Goal: Task Accomplishment & Management: Manage account settings

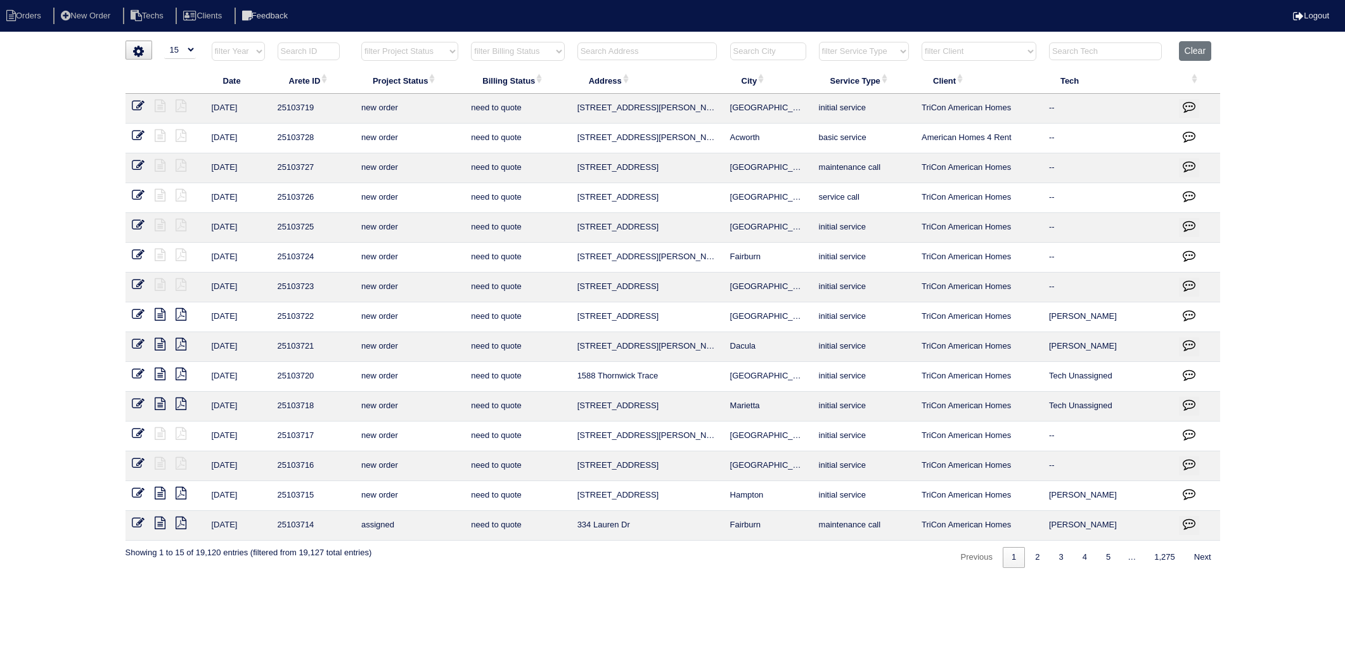
select select "15"
click at [613, 53] on input "text" at bounding box center [647, 51] width 139 height 18
type input "436"
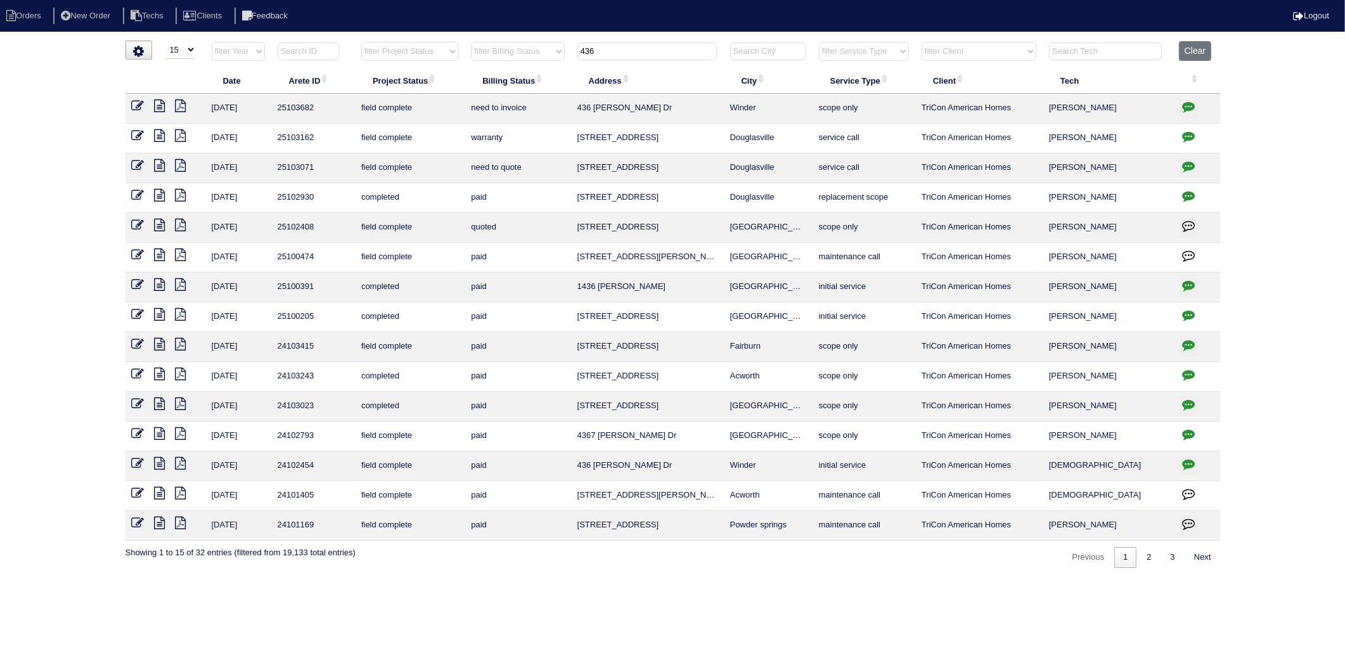
click at [157, 106] on icon at bounding box center [160, 106] width 11 height 13
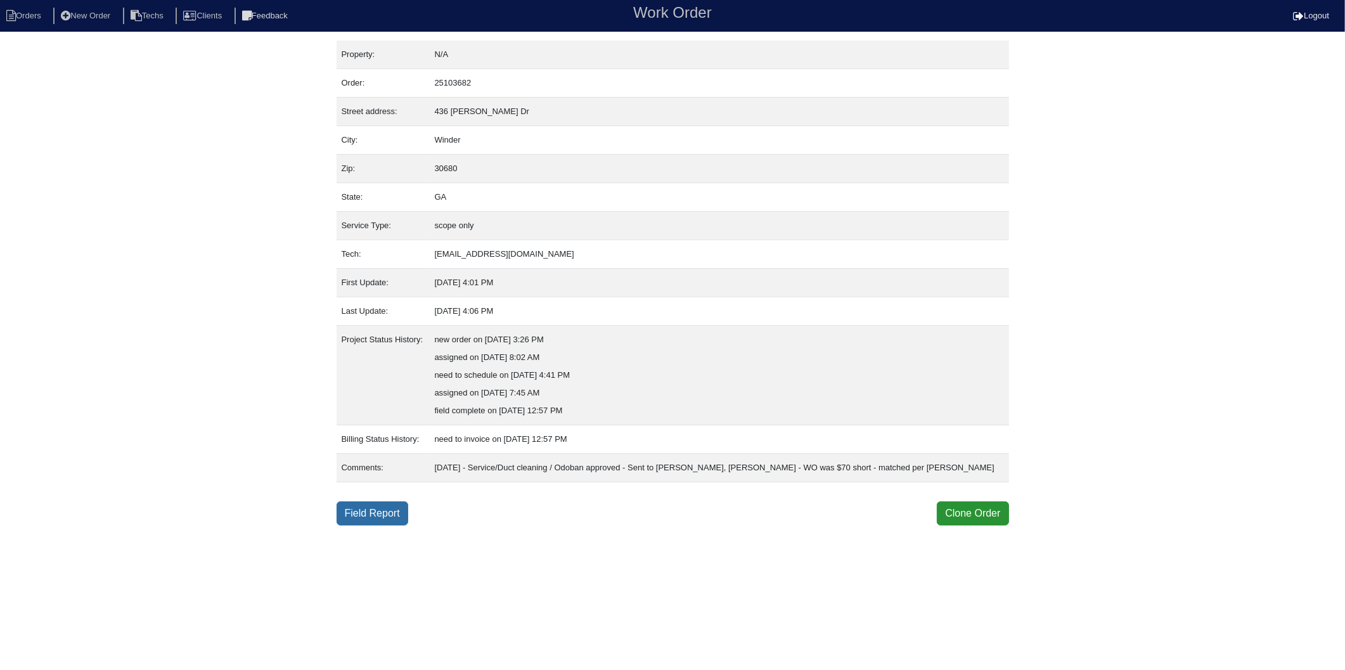
click at [366, 509] on link "Field Report" at bounding box center [373, 514] width 72 height 24
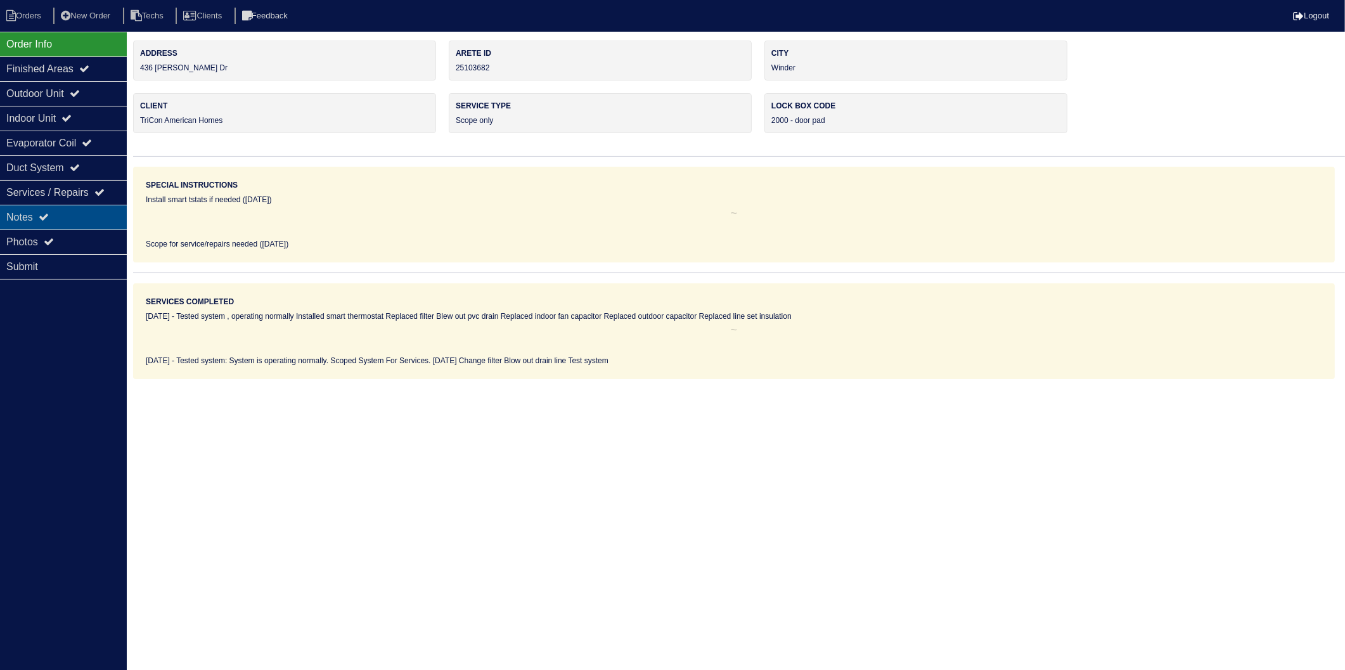
click at [33, 218] on div "Notes" at bounding box center [63, 217] width 127 height 25
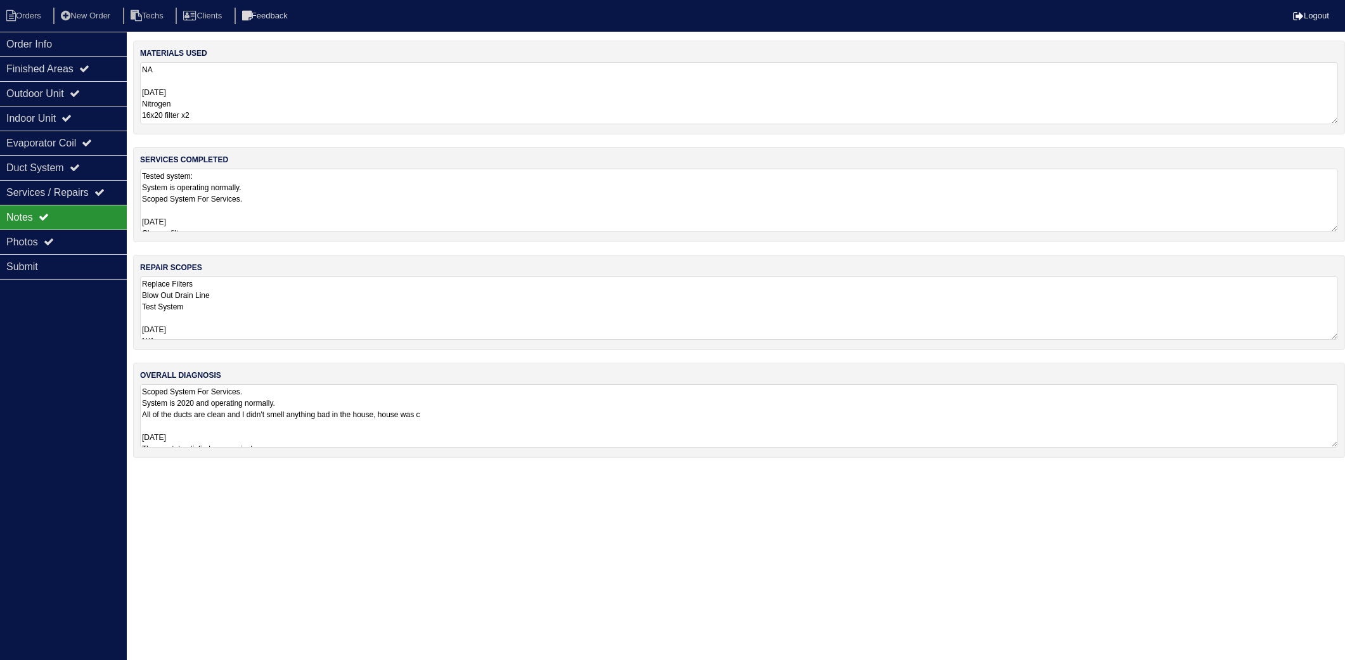
click at [229, 107] on textarea "NA 10/9/25 Nitrogen 16x20 filter x2" at bounding box center [739, 93] width 1198 height 62
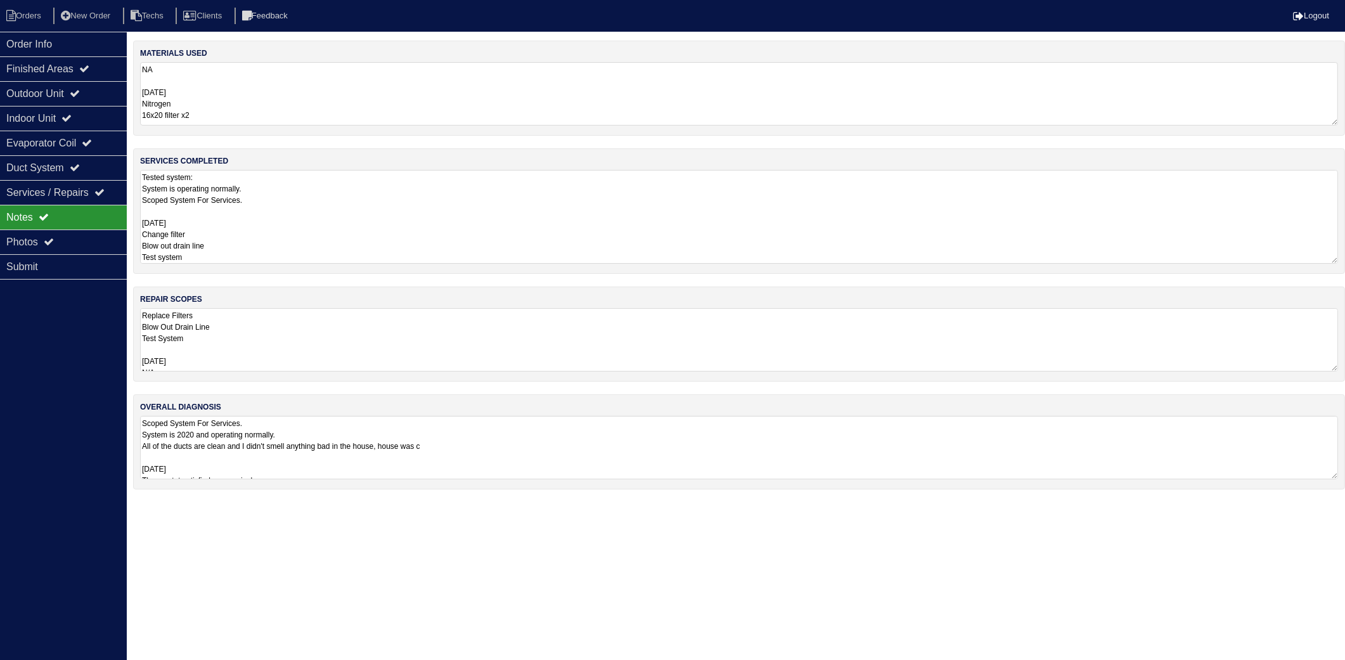
click at [256, 188] on textarea "Tested system: System is operating normally. Scoped System For Services. 10/9/2…" at bounding box center [739, 217] width 1198 height 94
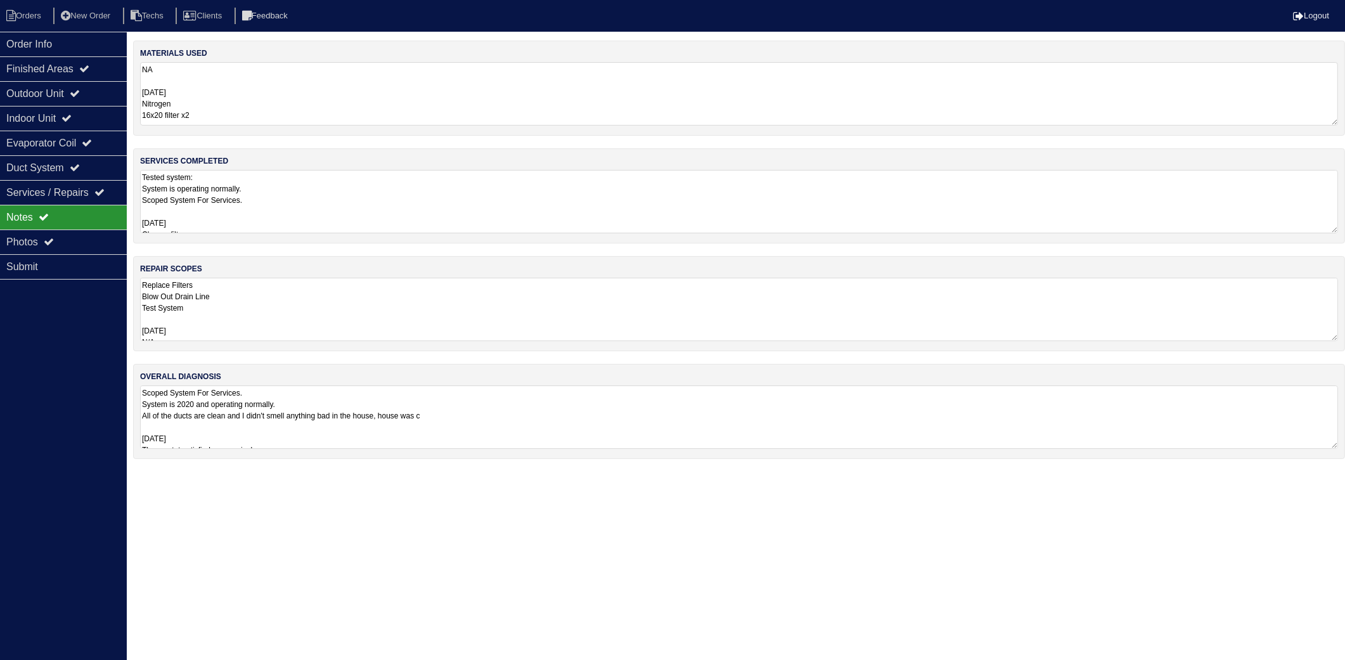
drag, startPoint x: 23, startPoint y: 15, endPoint x: 29, endPoint y: 30, distance: 16.8
click at [23, 15] on li "Orders" at bounding box center [25, 16] width 51 height 17
select select "15"
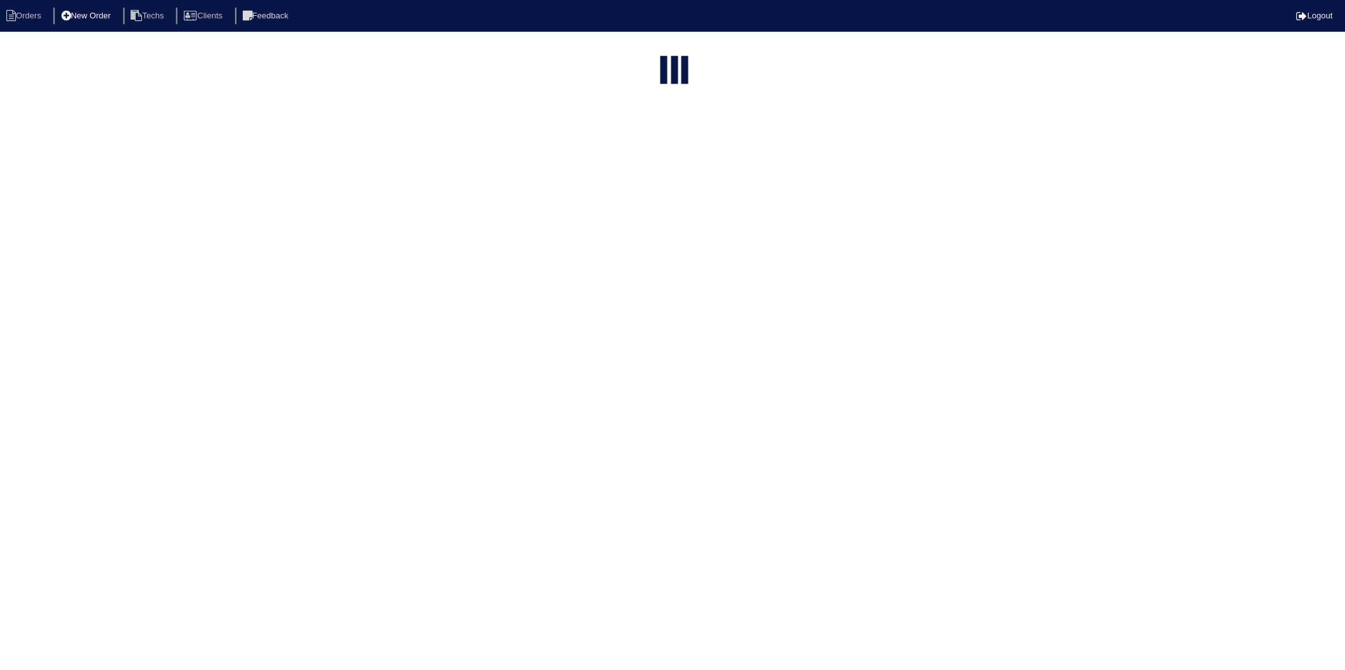
type input "436"
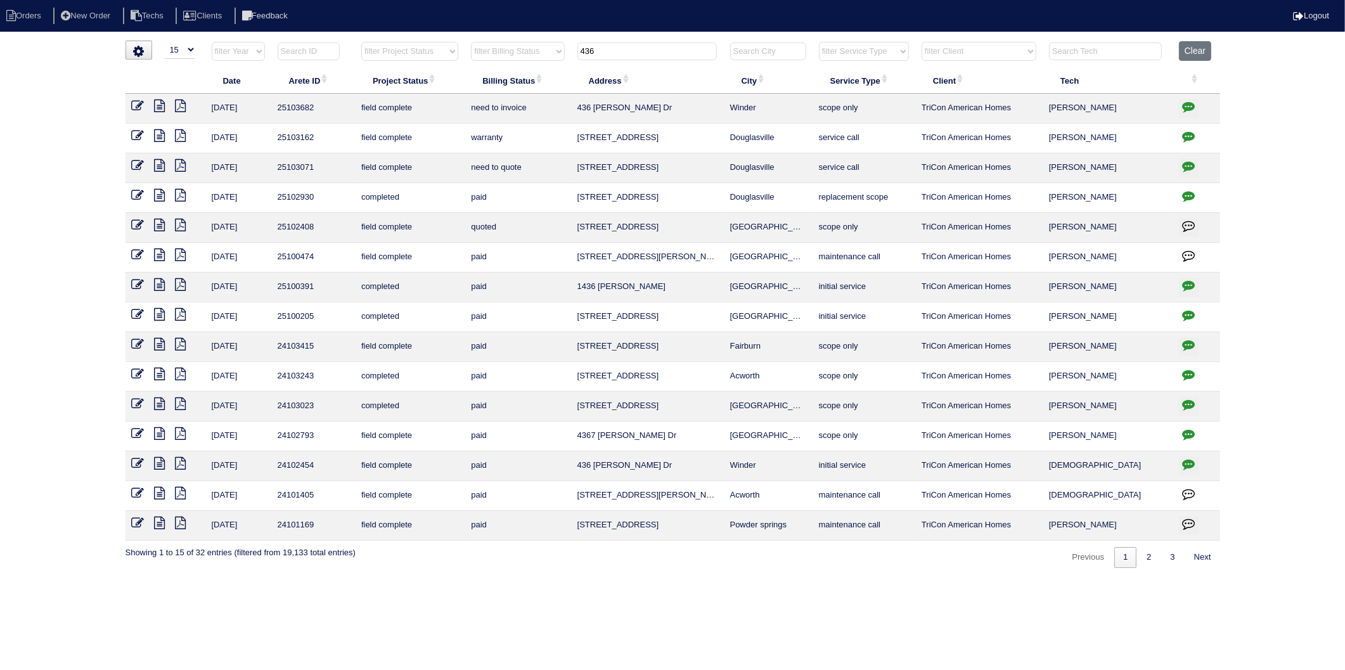
click at [134, 105] on icon at bounding box center [138, 106] width 13 height 13
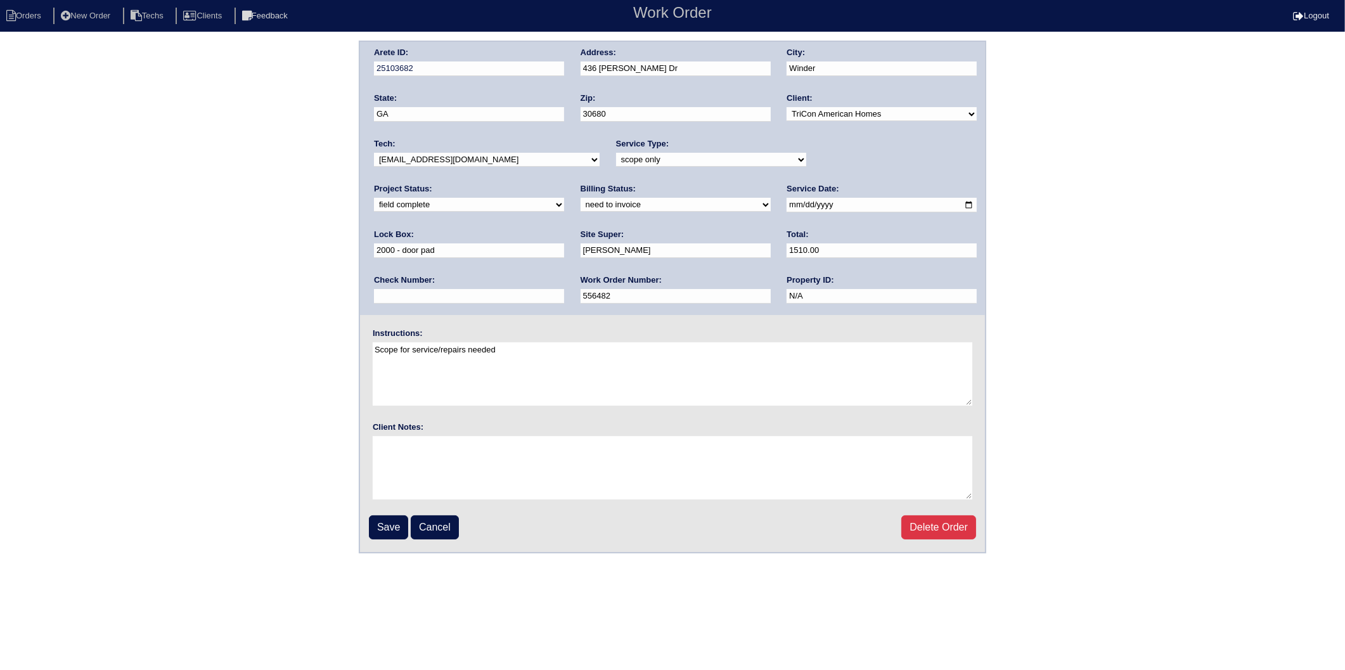
drag, startPoint x: 416, startPoint y: 198, endPoint x: 416, endPoint y: 212, distance: 13.9
click at [581, 198] on select "need to quote quoted need to invoice invoiced paid warranty purchase order need…" at bounding box center [676, 205] width 190 height 14
select select "invoiced"
click at [581, 198] on select "need to quote quoted need to invoice invoiced paid warranty purchase order need…" at bounding box center [676, 205] width 190 height 14
click at [379, 518] on input "Save" at bounding box center [388, 527] width 39 height 24
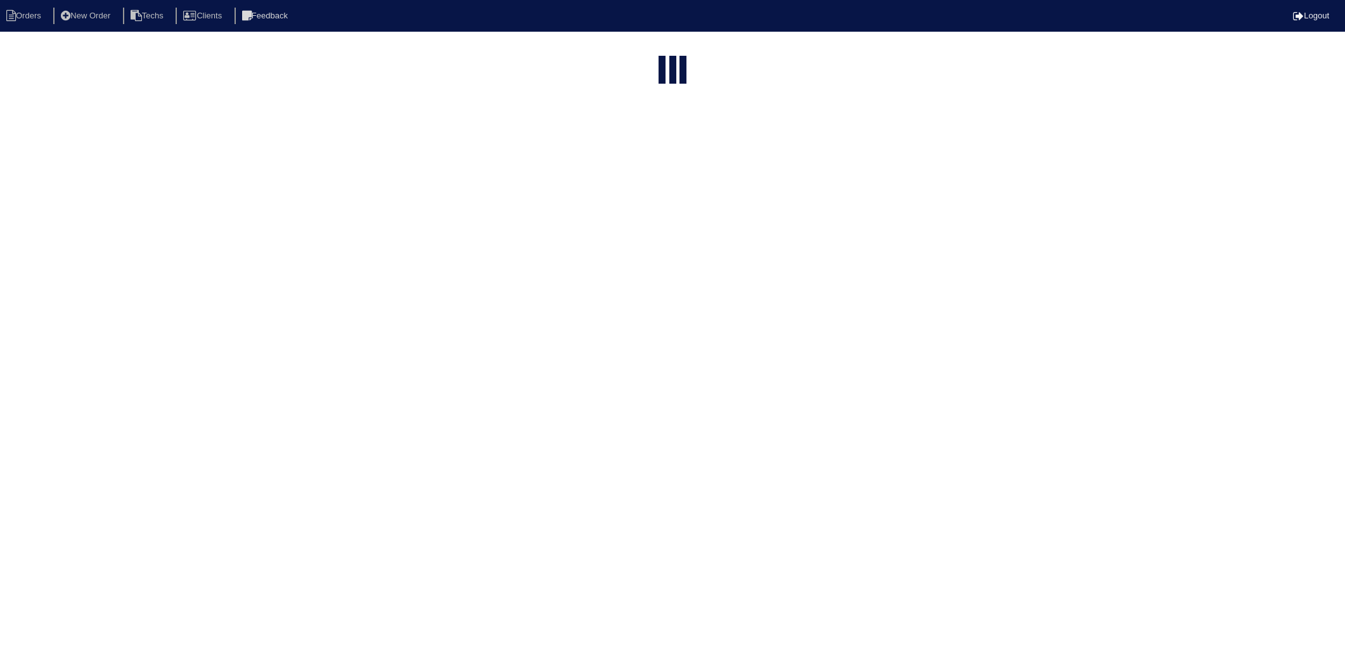
select select "15"
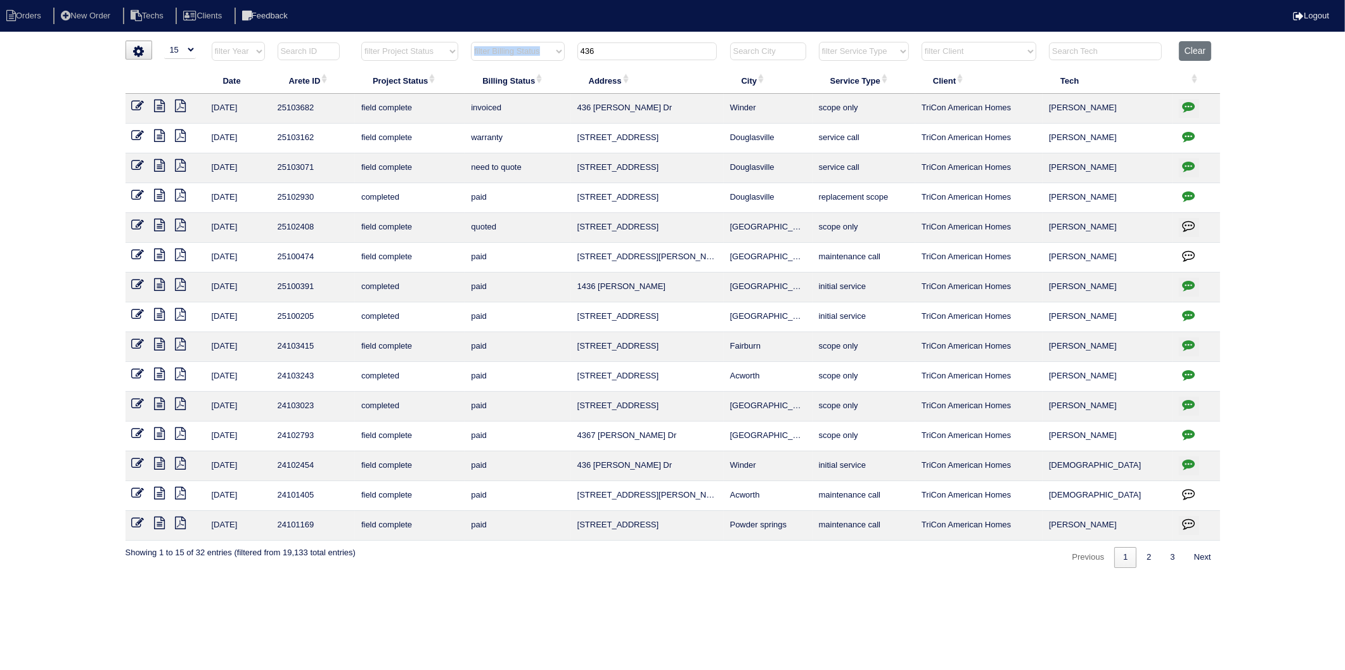
drag, startPoint x: 635, startPoint y: 65, endPoint x: 534, endPoint y: 63, distance: 100.8
click at [534, 63] on tr "filter Year -- Any Year -- 2025 2024 2023 2022 2021 2020 2019 filter Project St…" at bounding box center [673, 54] width 1095 height 26
drag, startPoint x: 534, startPoint y: 63, endPoint x: 606, endPoint y: 49, distance: 73.0
click at [606, 49] on input "436" at bounding box center [647, 51] width 139 height 18
drag, startPoint x: 606, startPoint y: 51, endPoint x: 554, endPoint y: 58, distance: 52.5
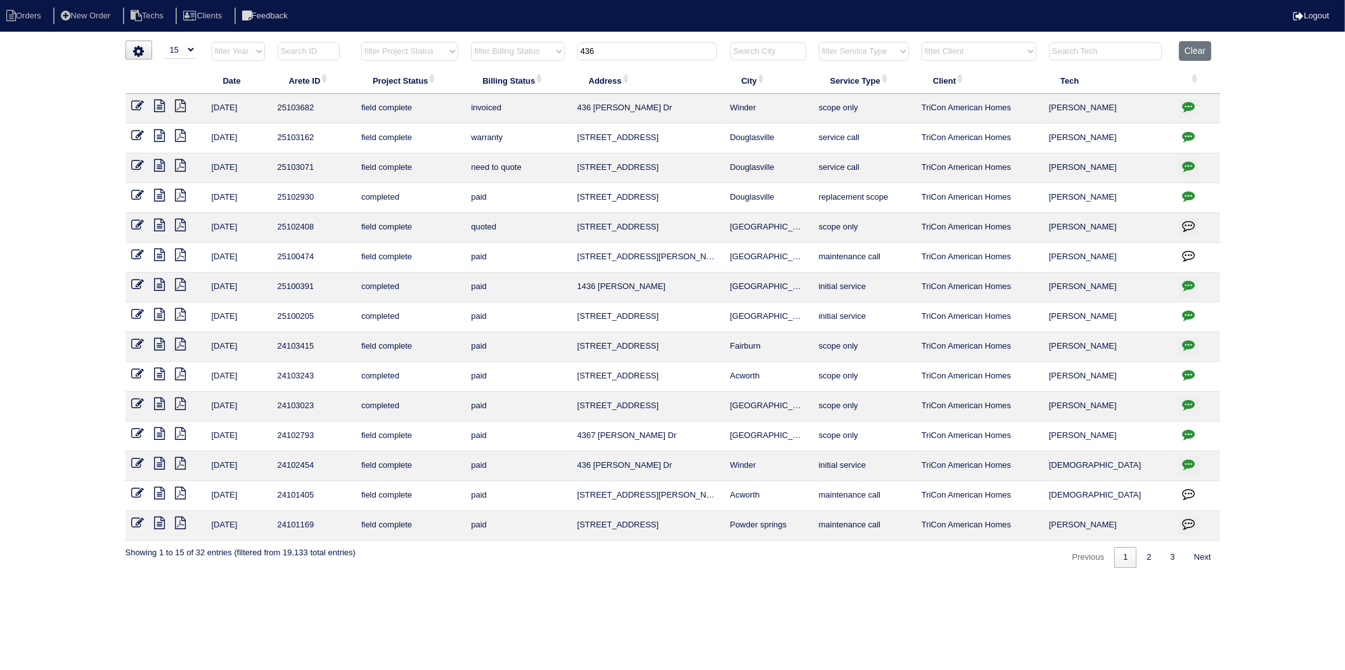
click at [554, 58] on tr "filter Year -- Any Year -- 2025 2024 2023 2022 2021 2020 2019 filter Project St…" at bounding box center [673, 54] width 1095 height 26
click at [600, 54] on input "436" at bounding box center [647, 51] width 139 height 18
drag, startPoint x: 605, startPoint y: 53, endPoint x: 540, endPoint y: 61, distance: 66.4
click at [540, 61] on tr "filter Year -- Any Year -- 2025 2024 2023 2022 2021 2020 2019 filter Project St…" at bounding box center [673, 54] width 1095 height 26
type input "1720"
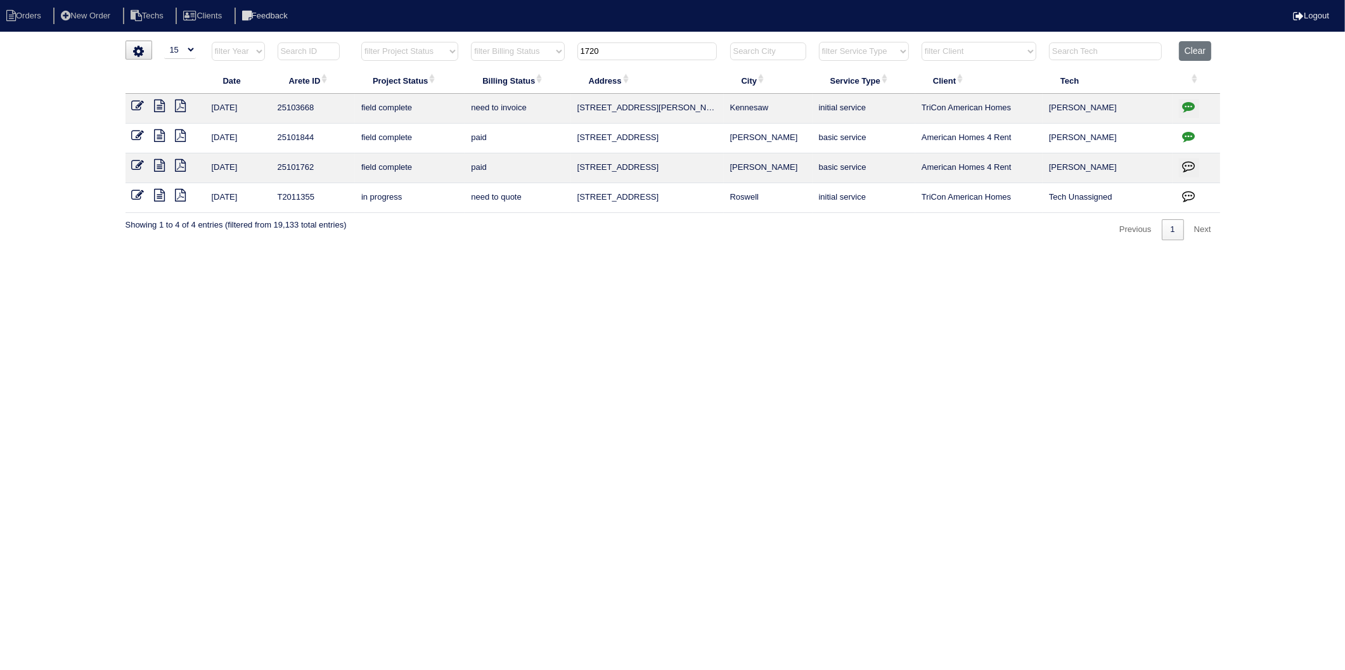
click at [134, 108] on icon at bounding box center [138, 106] width 13 height 13
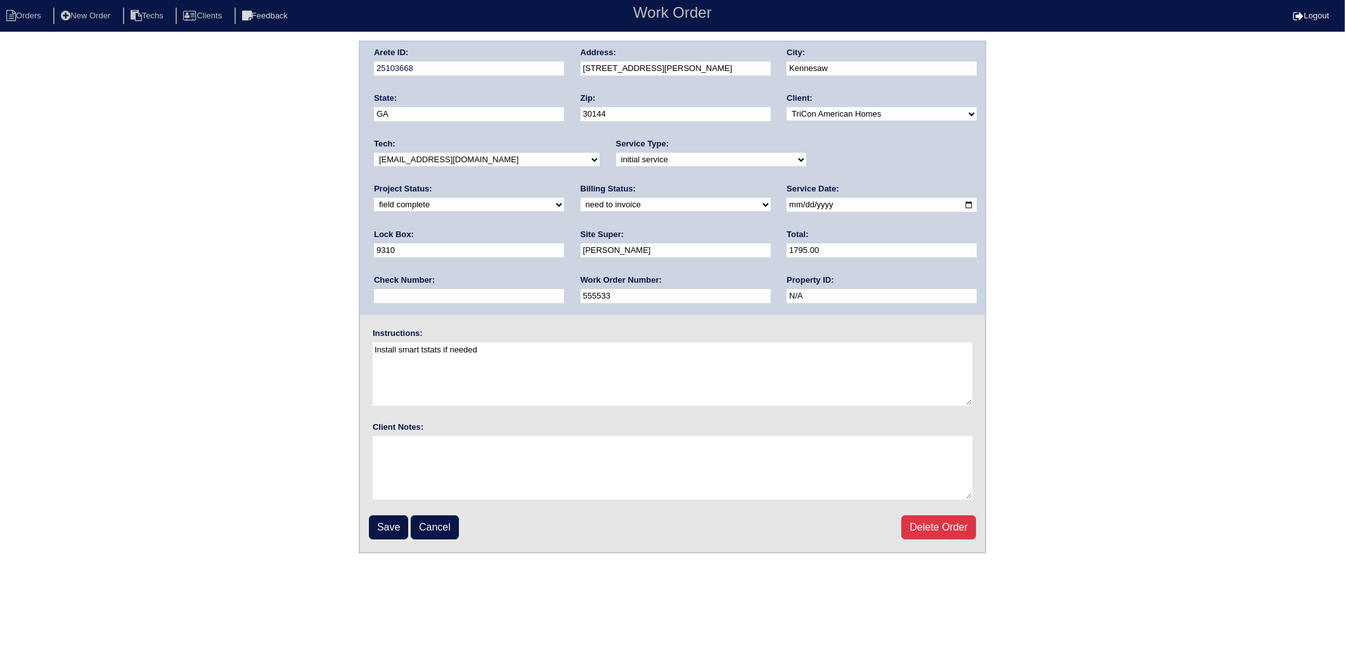
drag, startPoint x: 448, startPoint y: 206, endPoint x: 443, endPoint y: 212, distance: 8.1
click at [581, 206] on select "need to quote quoted need to invoice invoiced paid warranty purchase order need…" at bounding box center [676, 205] width 190 height 14
select select "invoiced"
click at [581, 198] on select "need to quote quoted need to invoice invoiced paid warranty purchase order need…" at bounding box center [676, 205] width 190 height 14
click at [384, 524] on input "Save" at bounding box center [388, 527] width 39 height 24
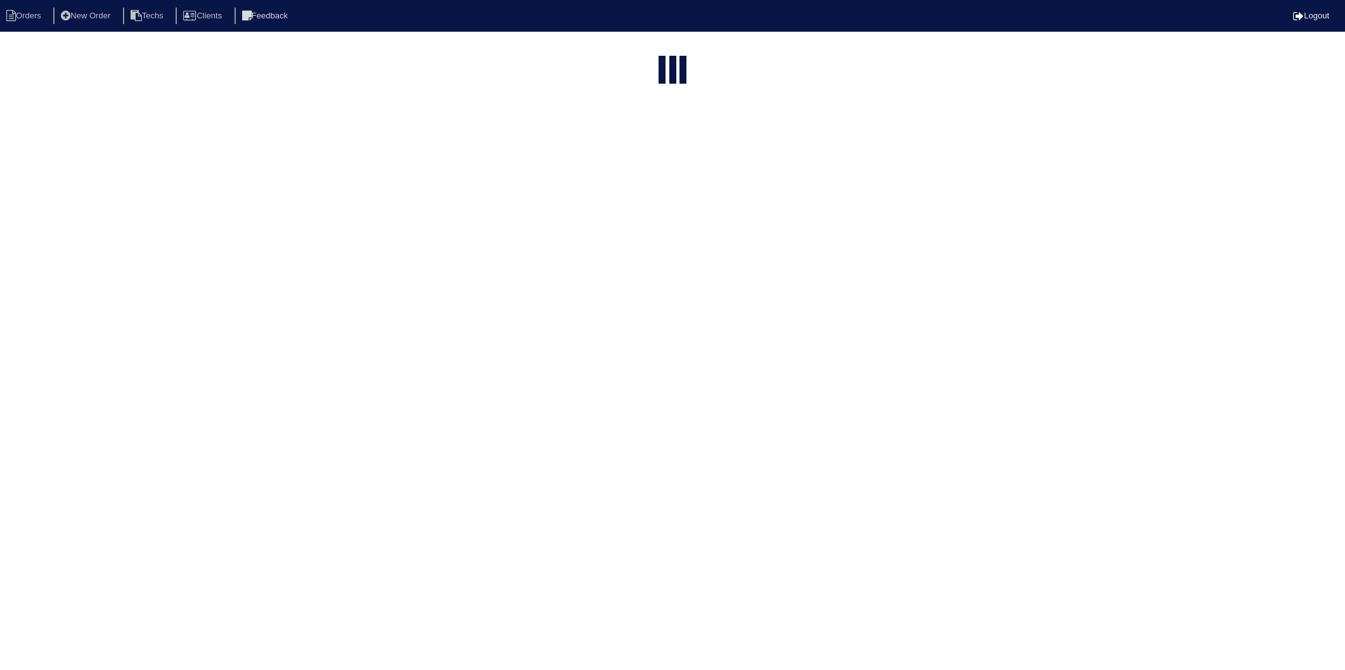
select select "15"
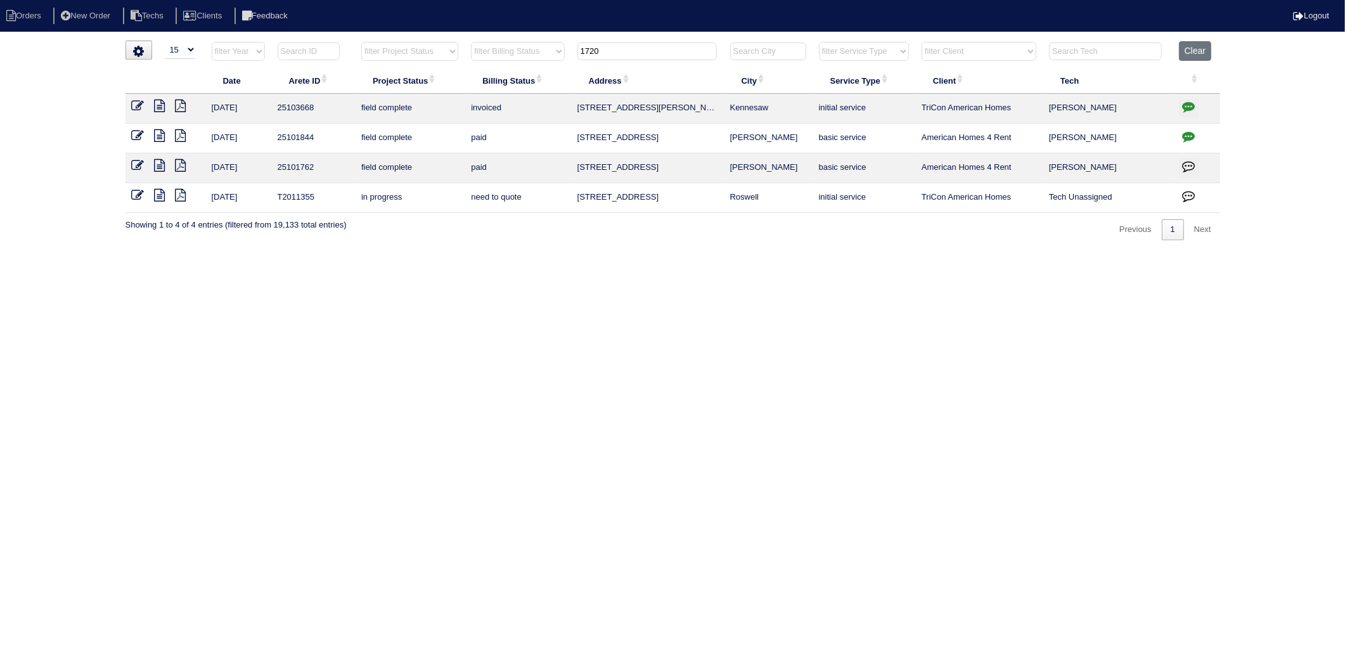
drag, startPoint x: 156, startPoint y: 105, endPoint x: 131, endPoint y: 131, distance: 35.9
click at [156, 105] on icon at bounding box center [160, 106] width 11 height 13
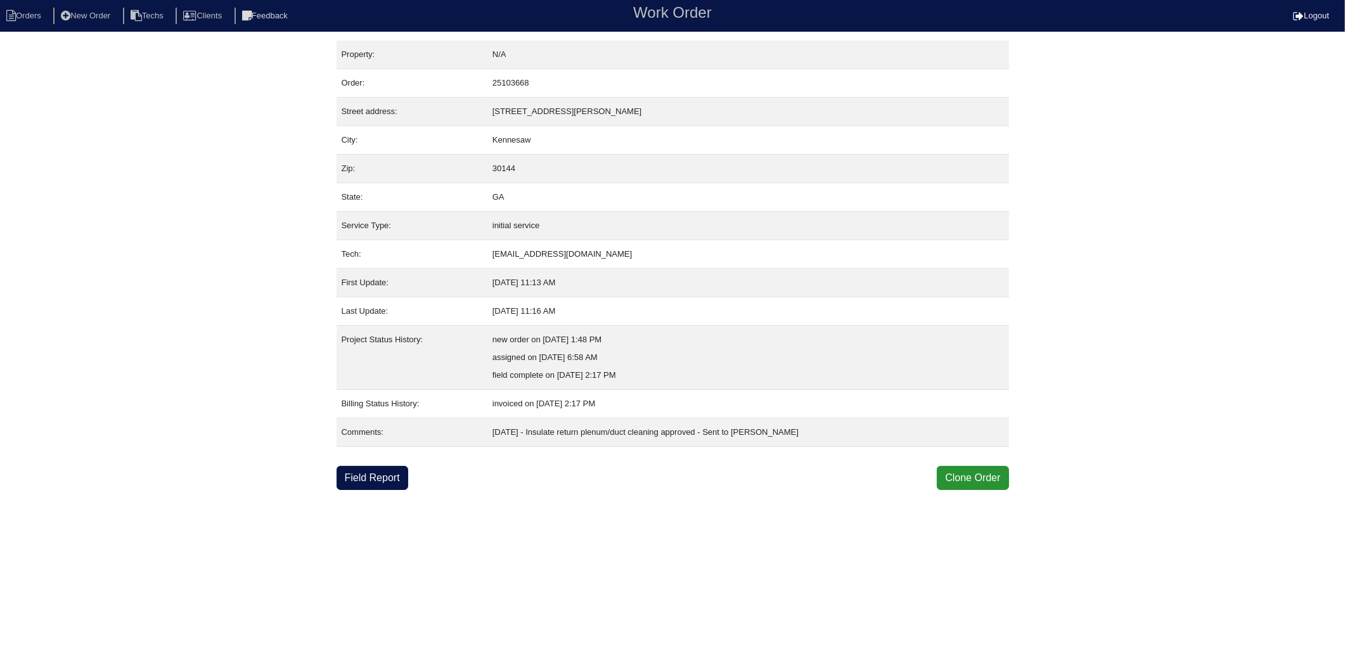
drag, startPoint x: 370, startPoint y: 474, endPoint x: 18, endPoint y: 473, distance: 351.9
click at [368, 474] on link "Field Report" at bounding box center [373, 478] width 72 height 24
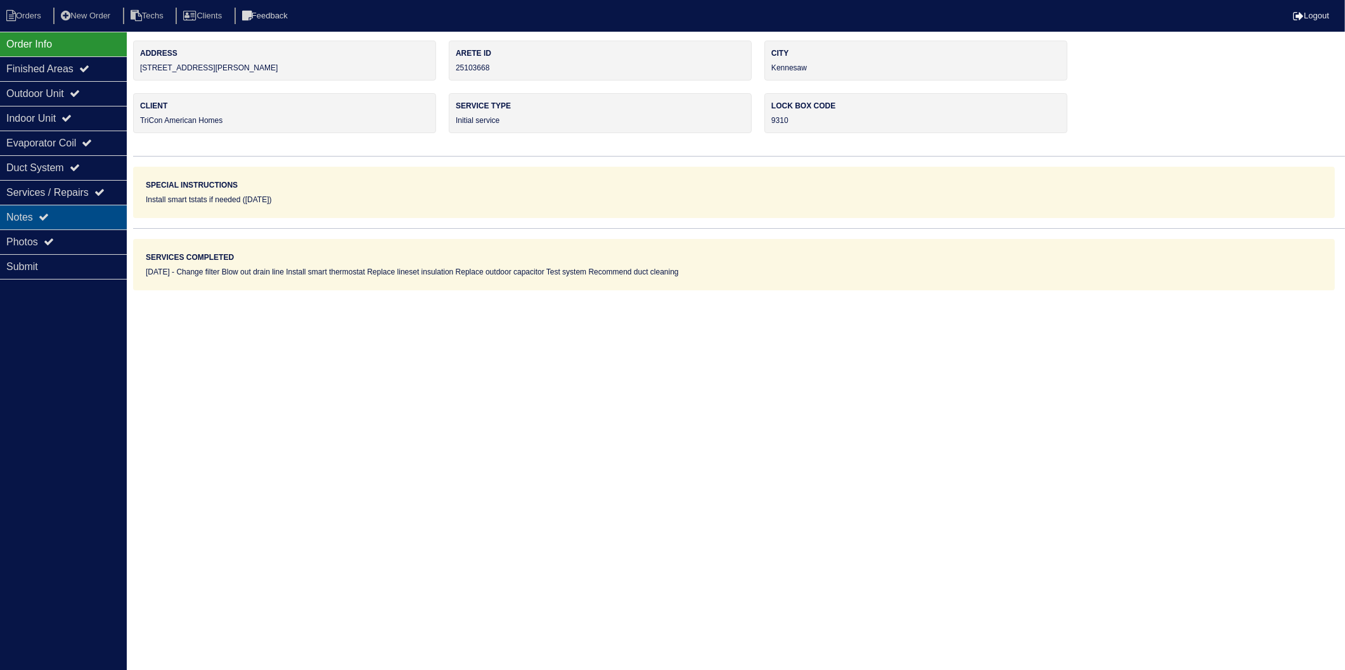
click at [30, 220] on div "Notes" at bounding box center [63, 217] width 127 height 25
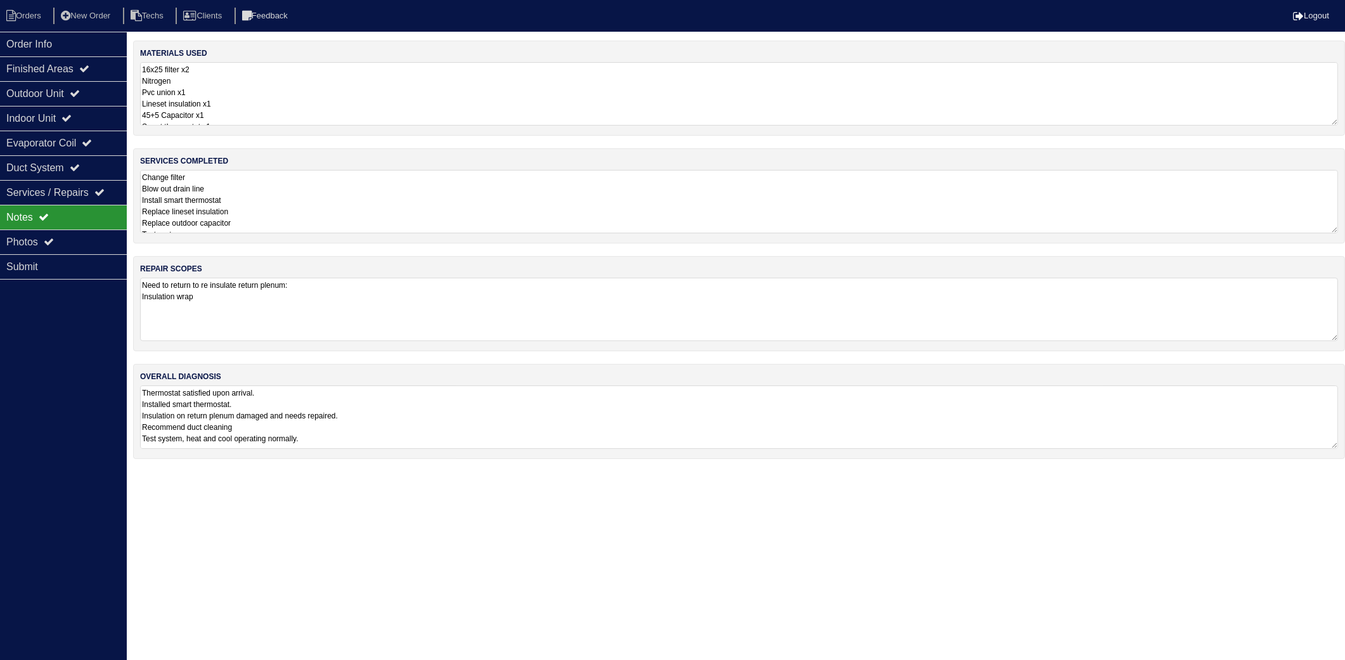
click at [263, 104] on textarea "16x25 filter x2 Nitrogen Pvc union x1 Lineset insulation x1 45+5 Capacitor x1 S…" at bounding box center [739, 93] width 1198 height 63
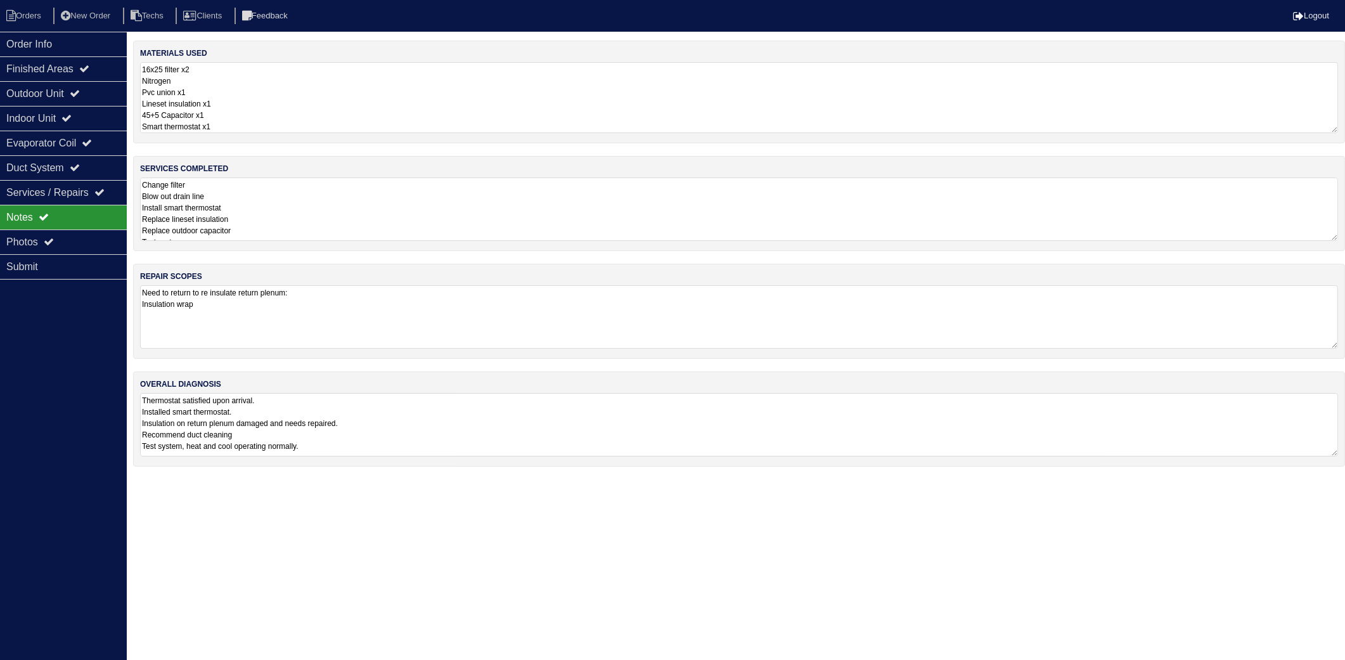
click at [268, 212] on textarea "Change filter Blow out drain line Install smart thermostat Replace lineset insu…" at bounding box center [739, 209] width 1198 height 63
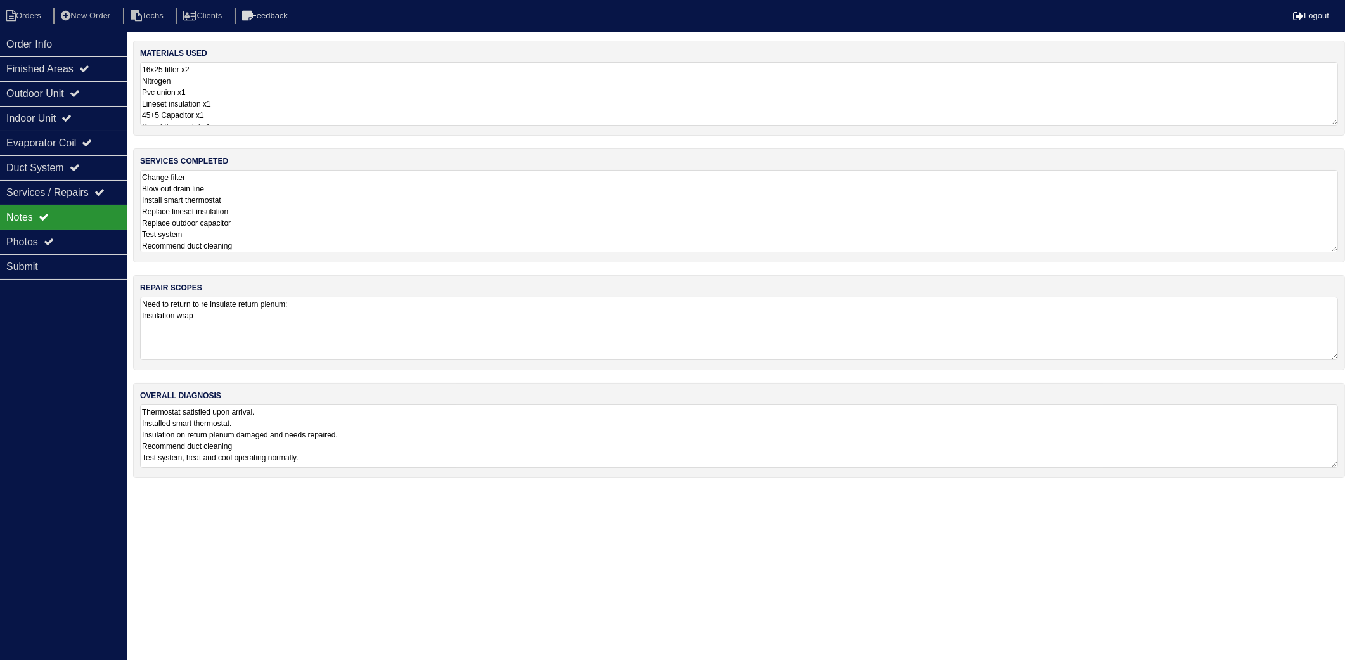
click at [306, 308] on textarea "Need to return to re insulate return plenum: Insulation wrap" at bounding box center [739, 328] width 1198 height 63
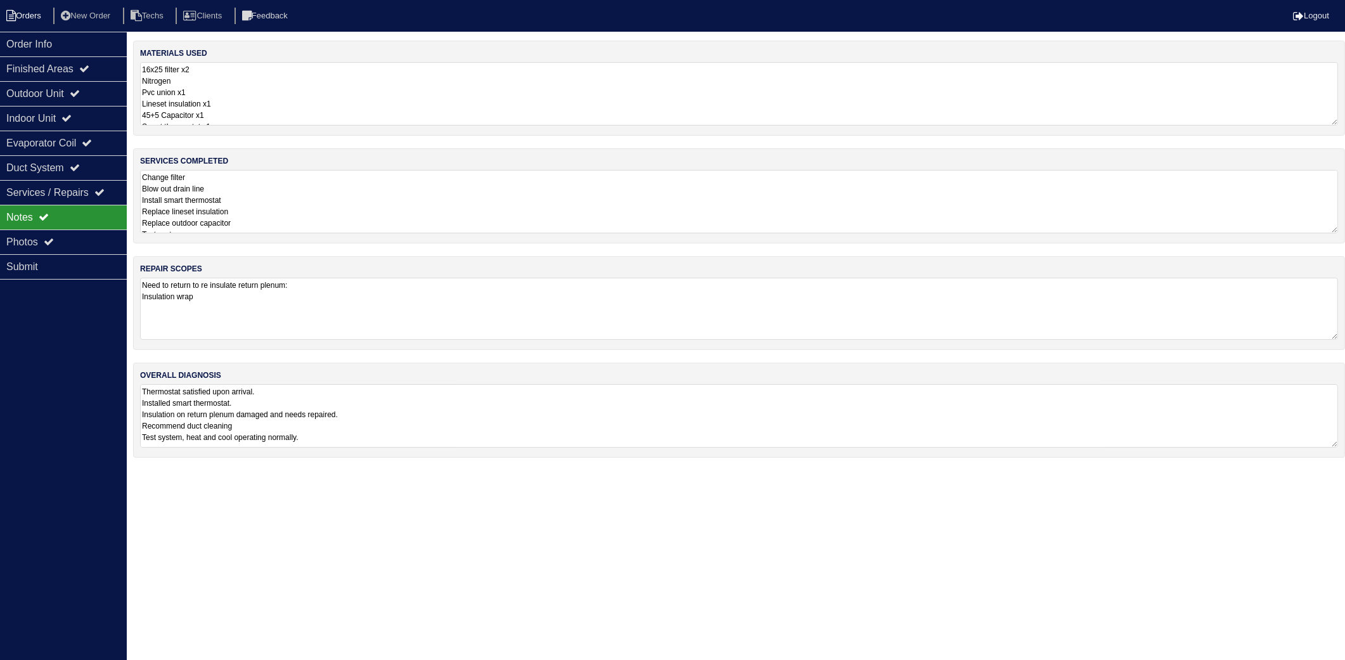
click at [13, 20] on icon at bounding box center [11, 15] width 10 height 11
select select "15"
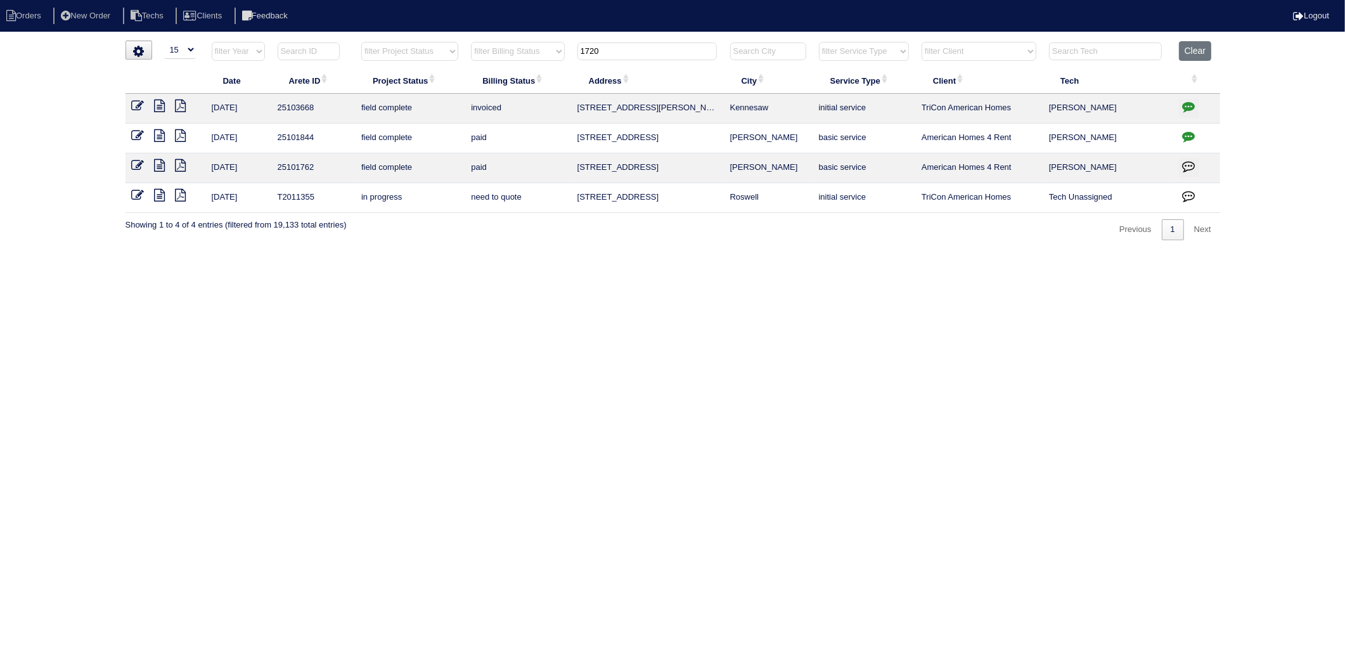
drag, startPoint x: 623, startPoint y: 44, endPoint x: 517, endPoint y: 71, distance: 108.6
click at [517, 71] on table "Date Arete ID Project Status Billing Status Address City Service Type Client Te…" at bounding box center [673, 127] width 1095 height 172
type input "213"
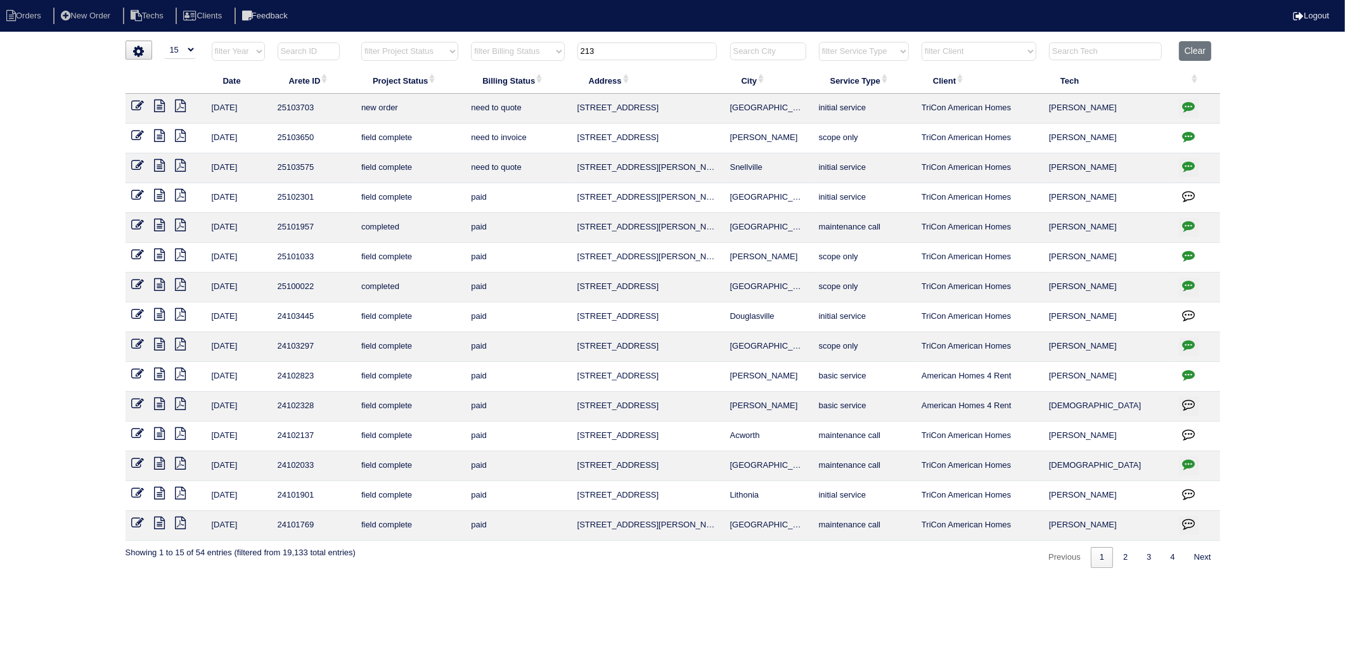
click at [159, 136] on icon at bounding box center [160, 135] width 11 height 13
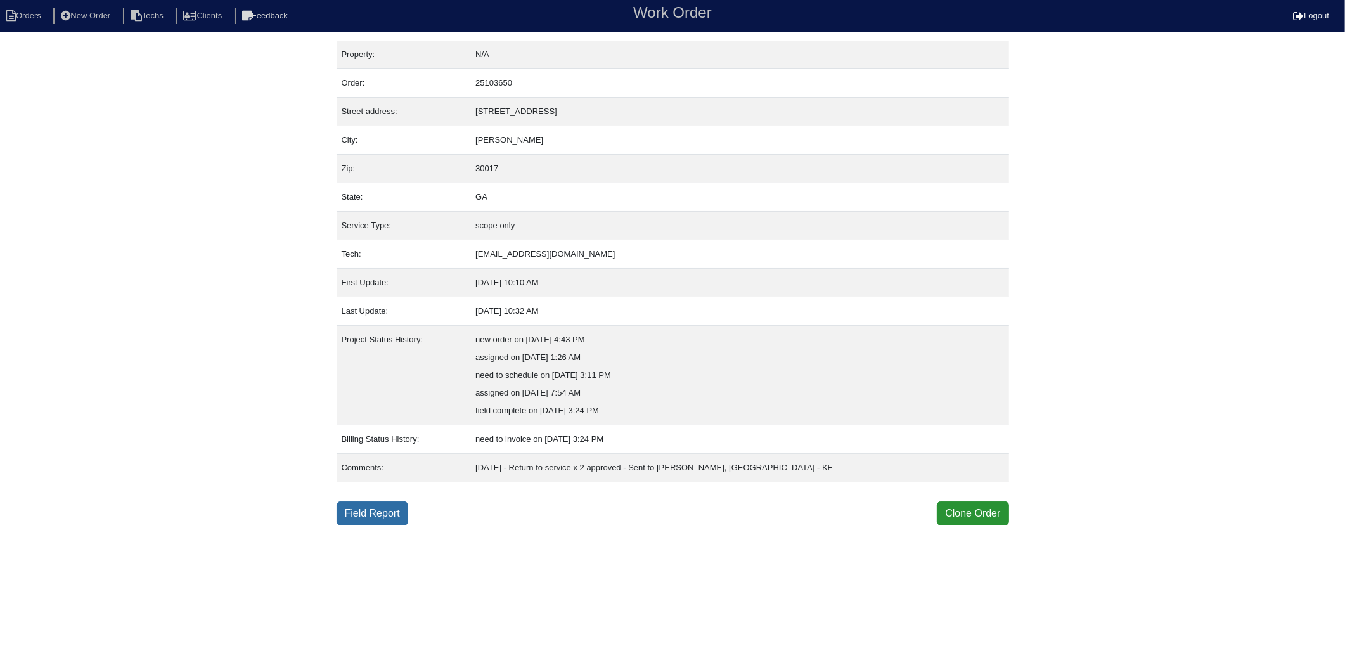
click at [377, 514] on link "Field Report" at bounding box center [373, 514] width 72 height 24
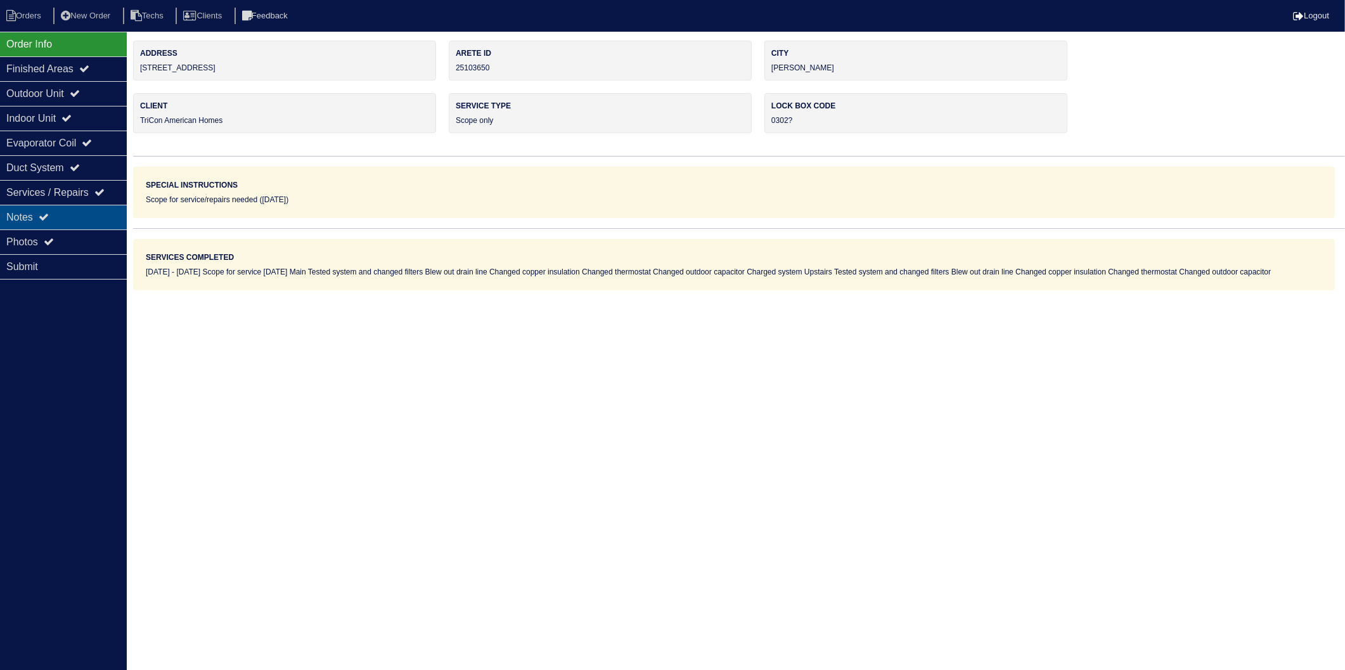
click at [39, 216] on div "Notes" at bounding box center [63, 217] width 127 height 25
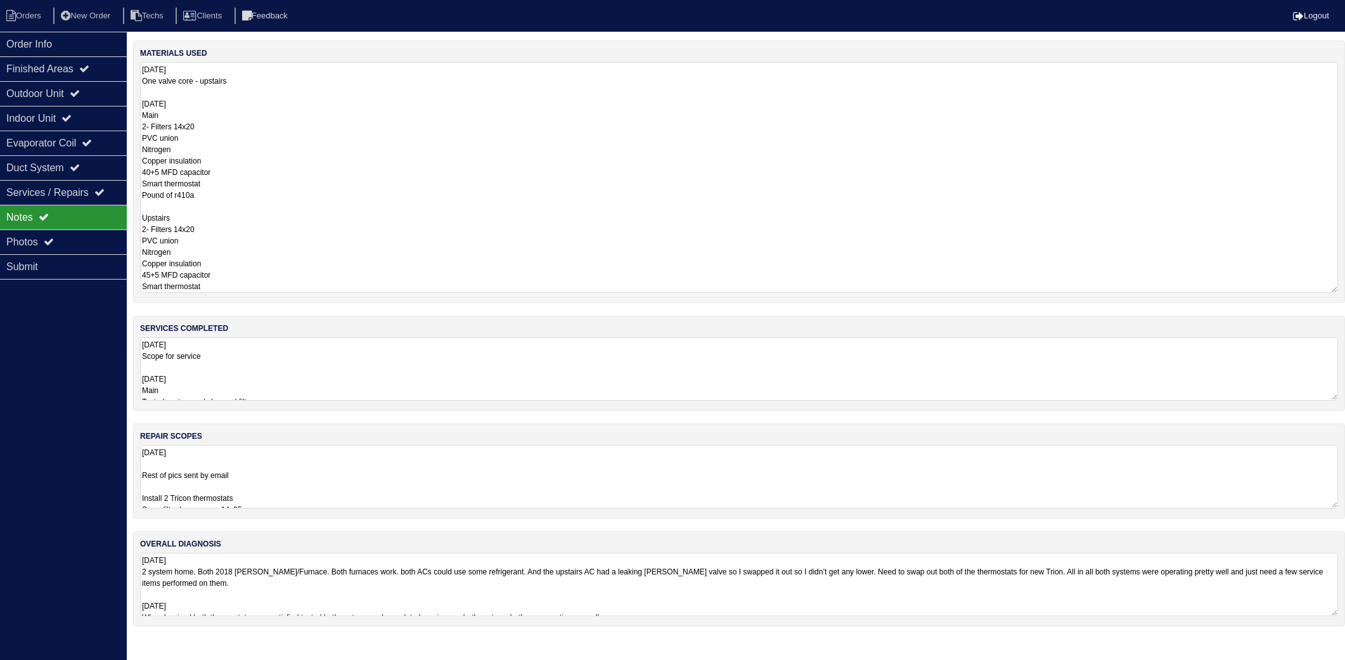
click at [235, 95] on textarea "10.3.25 One valve core - upstairs 10-08-25 Main 2- Filters 14x20 PVC union Nitr…" at bounding box center [739, 177] width 1198 height 231
click at [35, 25] on nav "Orders New Order Techs Clients Feedback Logout" at bounding box center [672, 16] width 1345 height 32
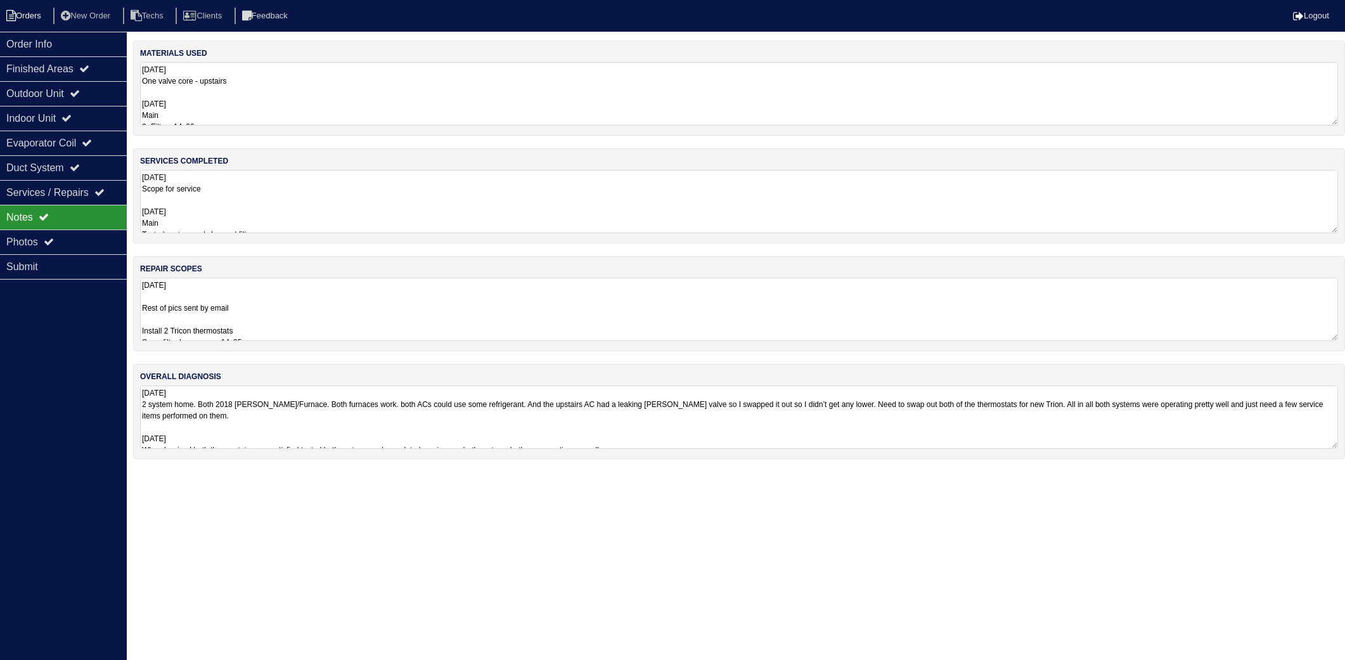
click at [23, 11] on li "Orders" at bounding box center [25, 16] width 51 height 17
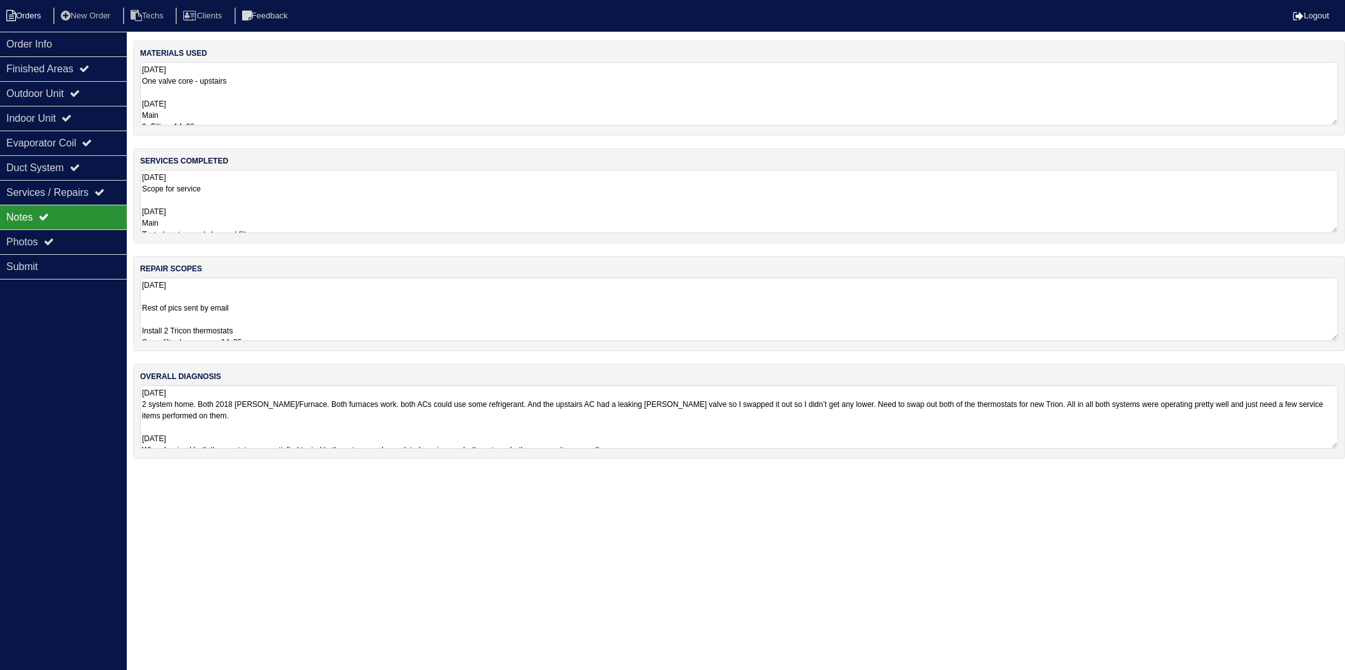
select select "15"
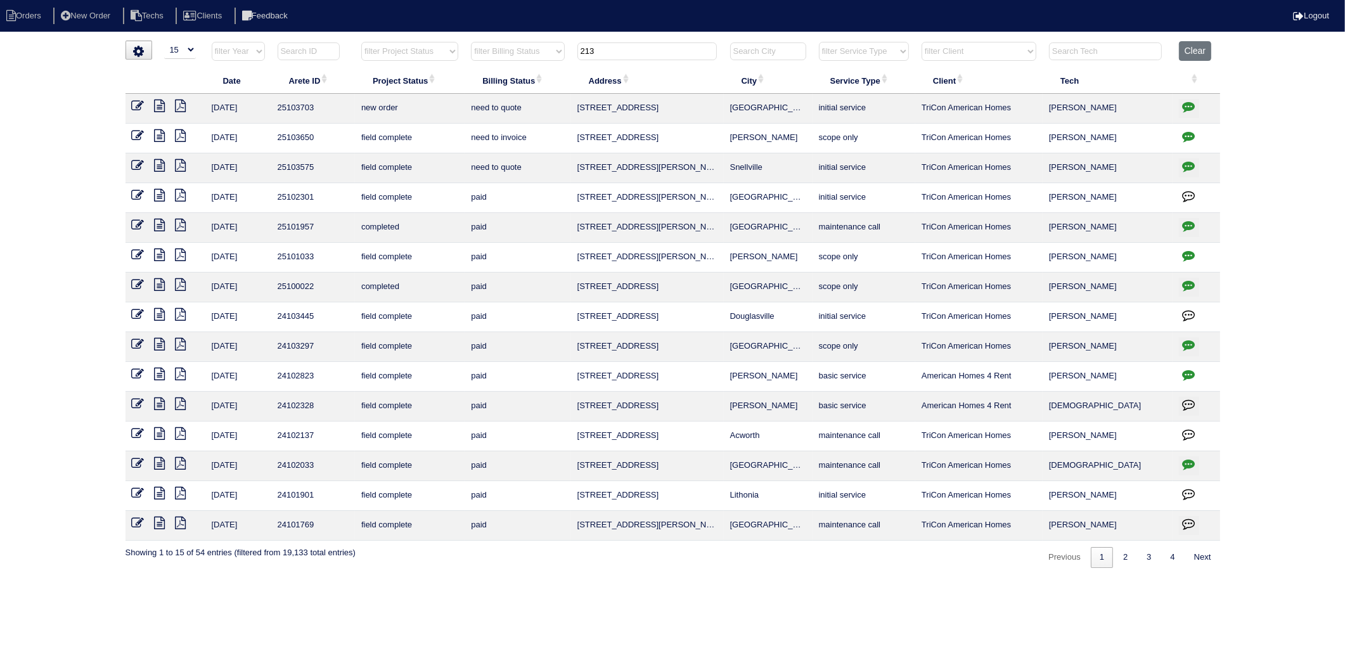
click at [139, 134] on icon at bounding box center [138, 135] width 13 height 13
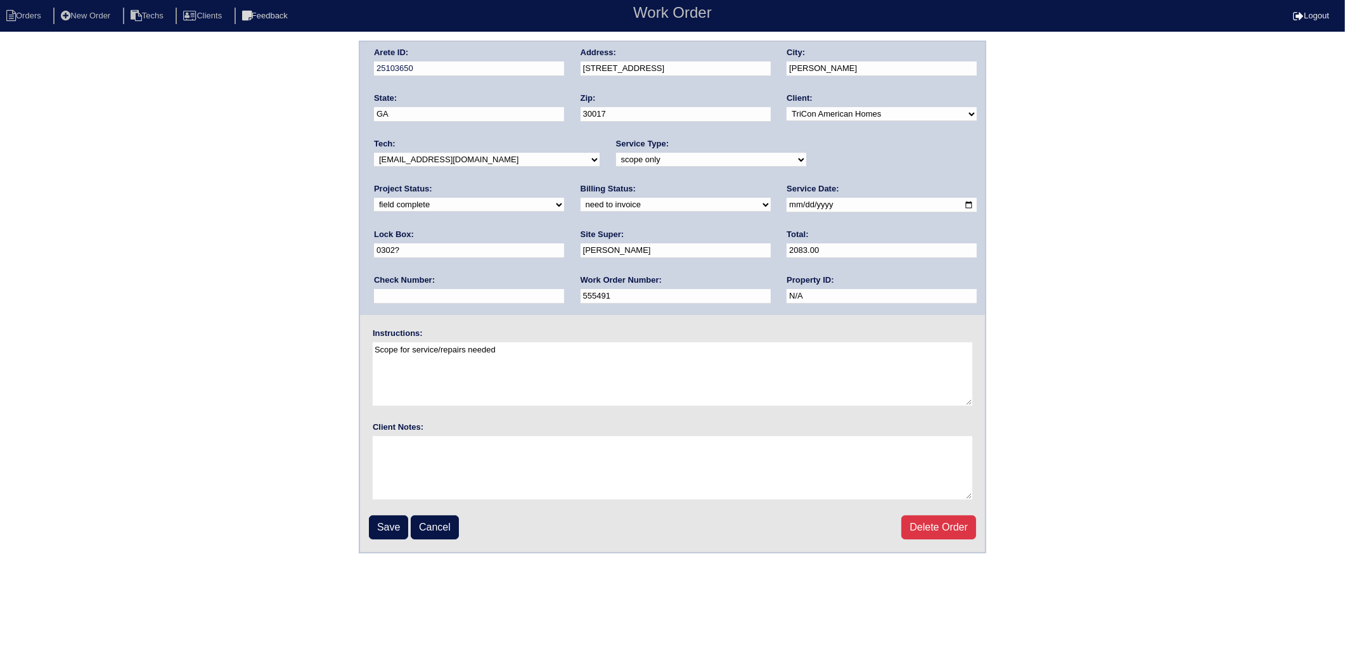
click at [581, 205] on select "need to quote quoted need to invoice invoiced paid warranty purchase order need…" at bounding box center [676, 205] width 190 height 14
select select "invoiced"
click at [581, 198] on select "need to quote quoted need to invoice invoiced paid warranty purchase order need…" at bounding box center [676, 205] width 190 height 14
click at [393, 521] on input "Save" at bounding box center [388, 527] width 39 height 24
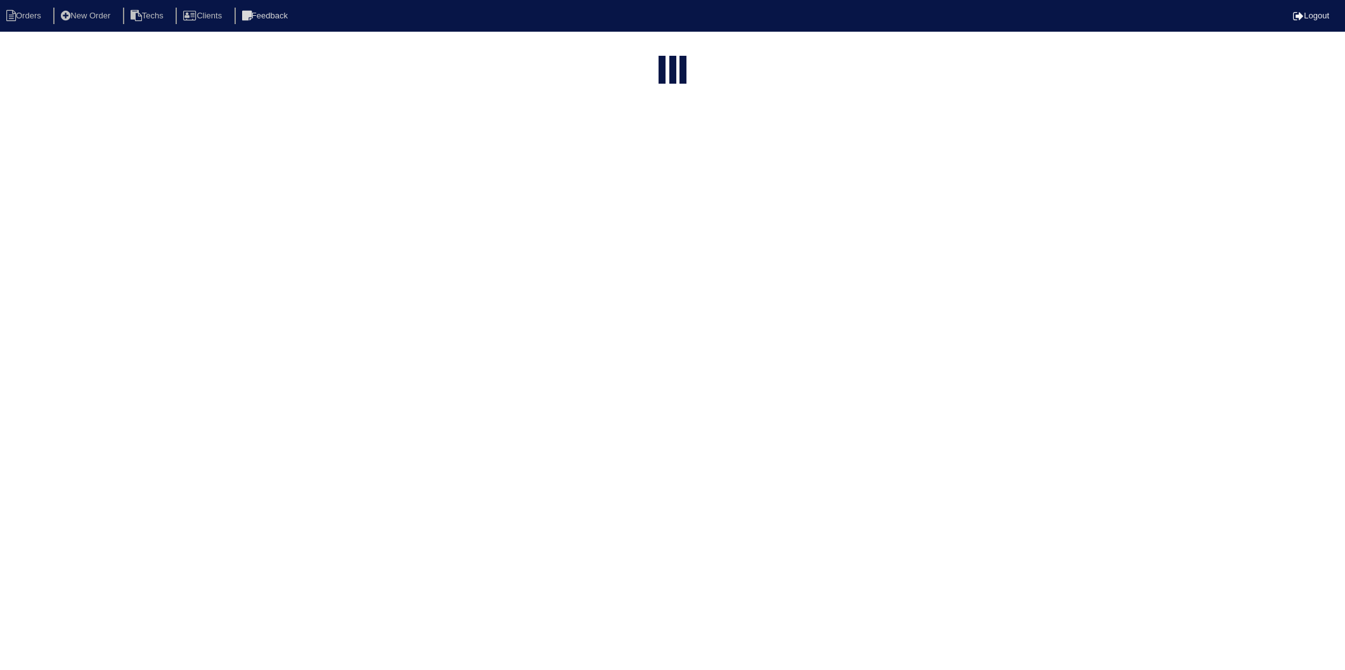
select select "15"
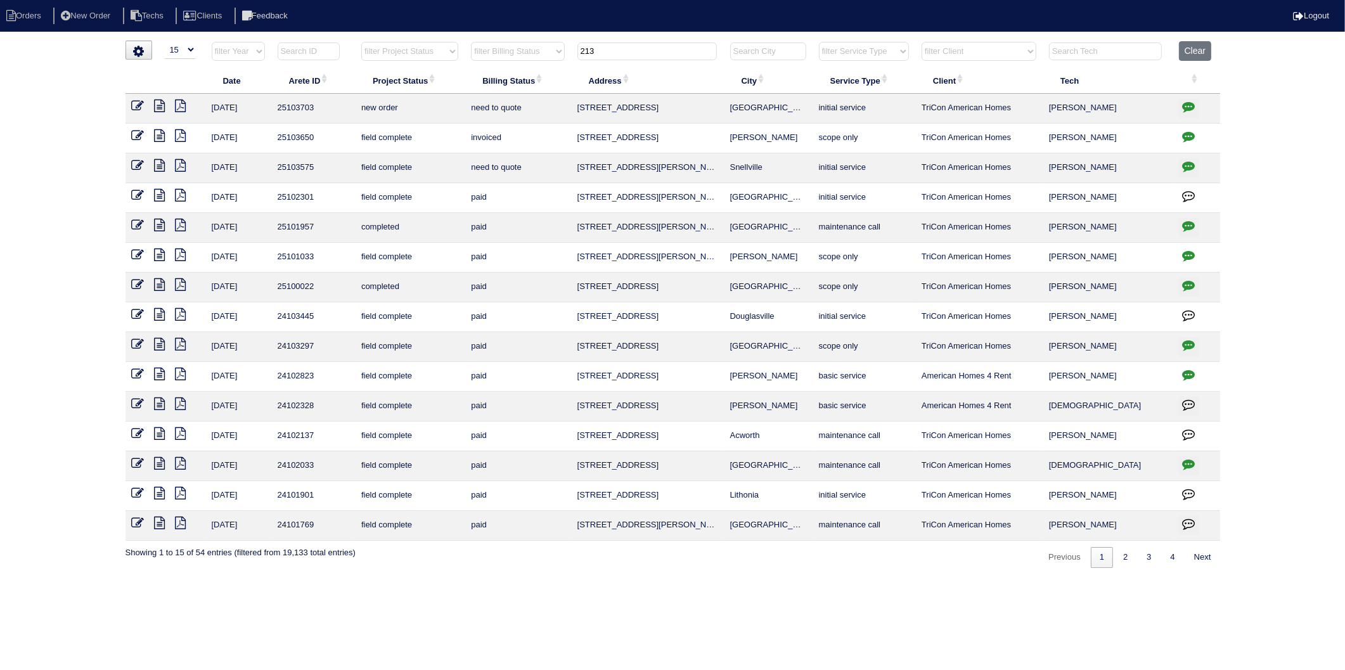
drag, startPoint x: 637, startPoint y: 51, endPoint x: 533, endPoint y: 60, distance: 104.4
click at [533, 60] on tr "filter Year -- Any Year -- 2025 2024 2023 2022 2021 2020 2019 filter Project St…" at bounding box center [673, 54] width 1095 height 26
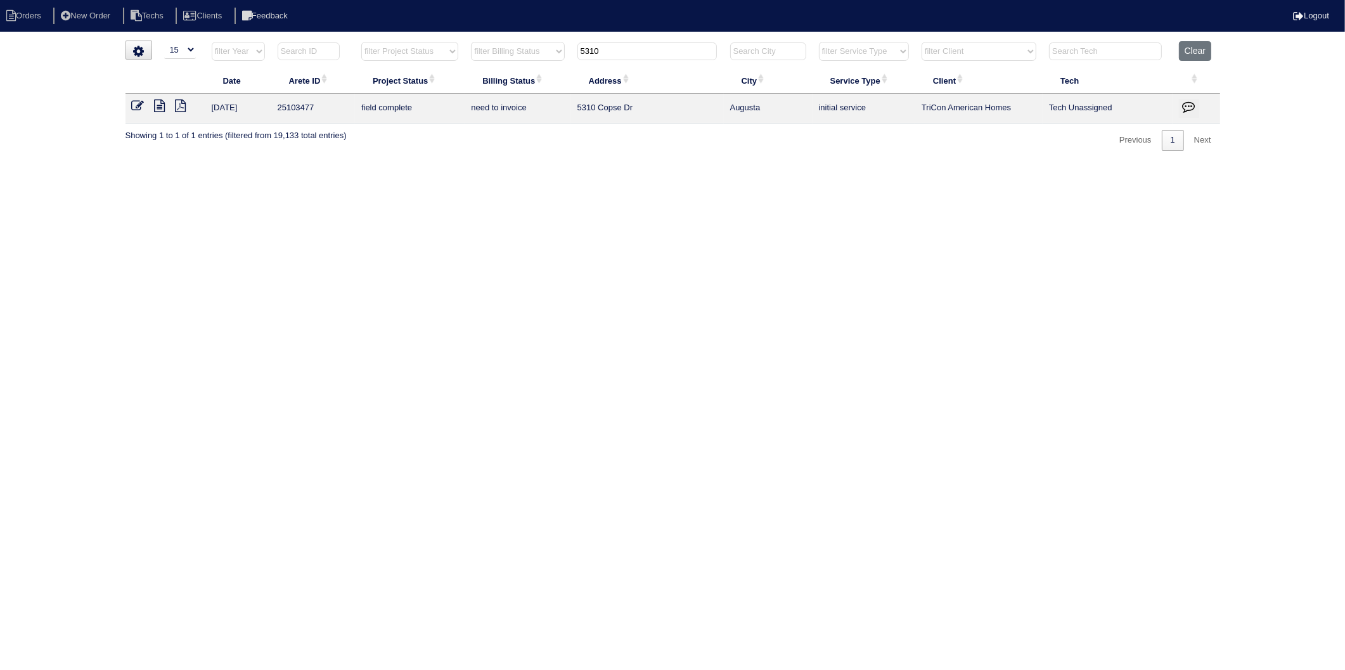
type input "5310"
click at [135, 108] on icon at bounding box center [138, 106] width 13 height 13
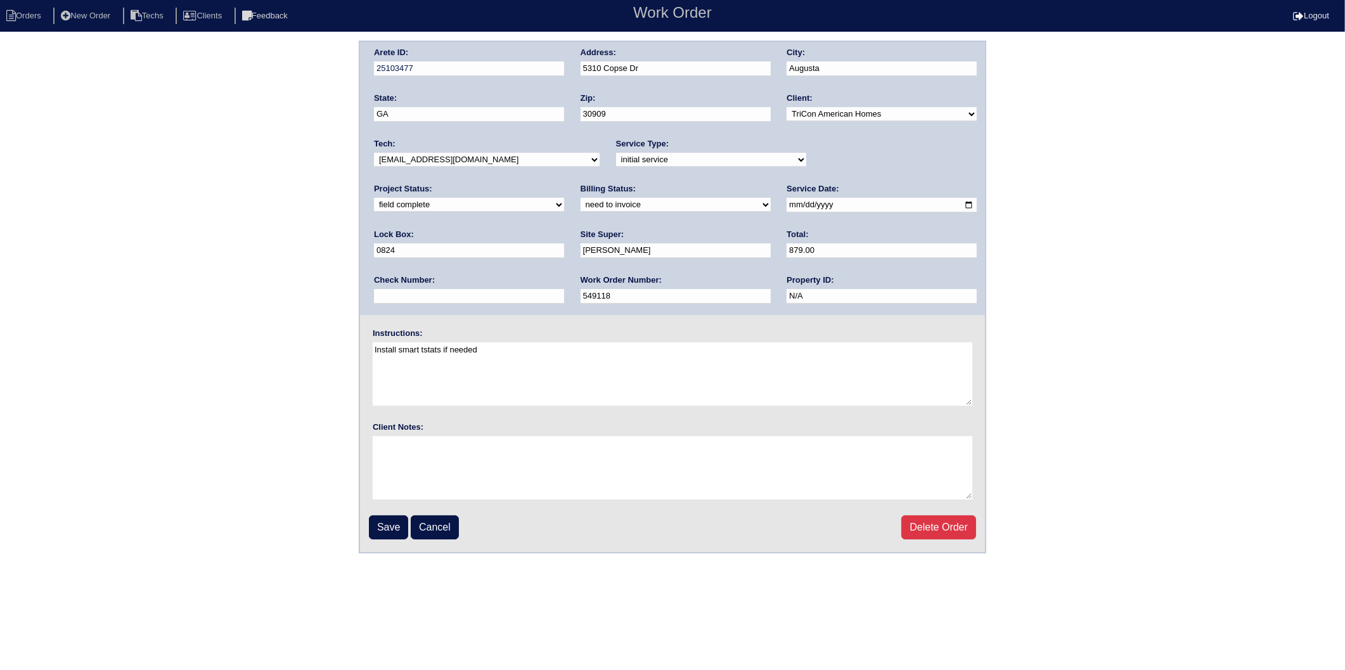
click at [581, 204] on select "need to quote quoted need to invoice invoiced paid warranty purchase order need…" at bounding box center [676, 205] width 190 height 14
select select "invoiced"
click at [581, 198] on select "need to quote quoted need to invoice invoiced paid warranty purchase order need…" at bounding box center [676, 205] width 190 height 14
drag, startPoint x: 399, startPoint y: 518, endPoint x: 474, endPoint y: 256, distance: 272.8
click at [400, 517] on input "Save" at bounding box center [388, 527] width 39 height 24
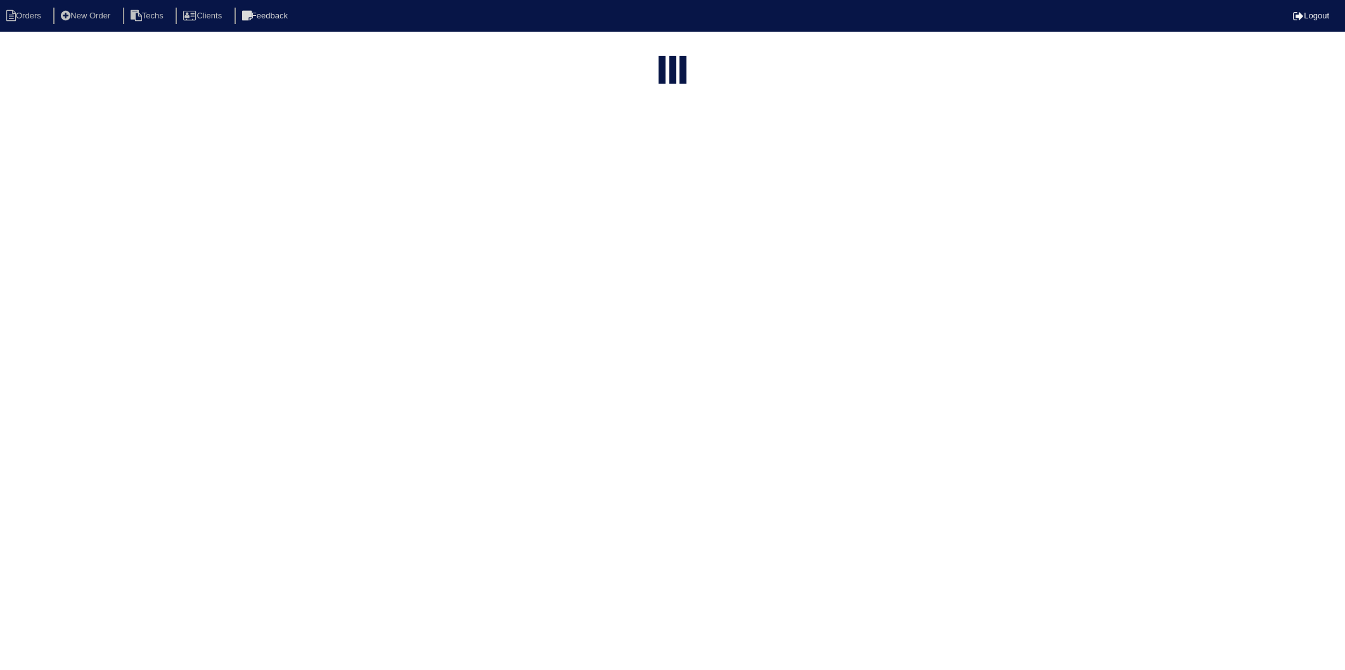
select select "15"
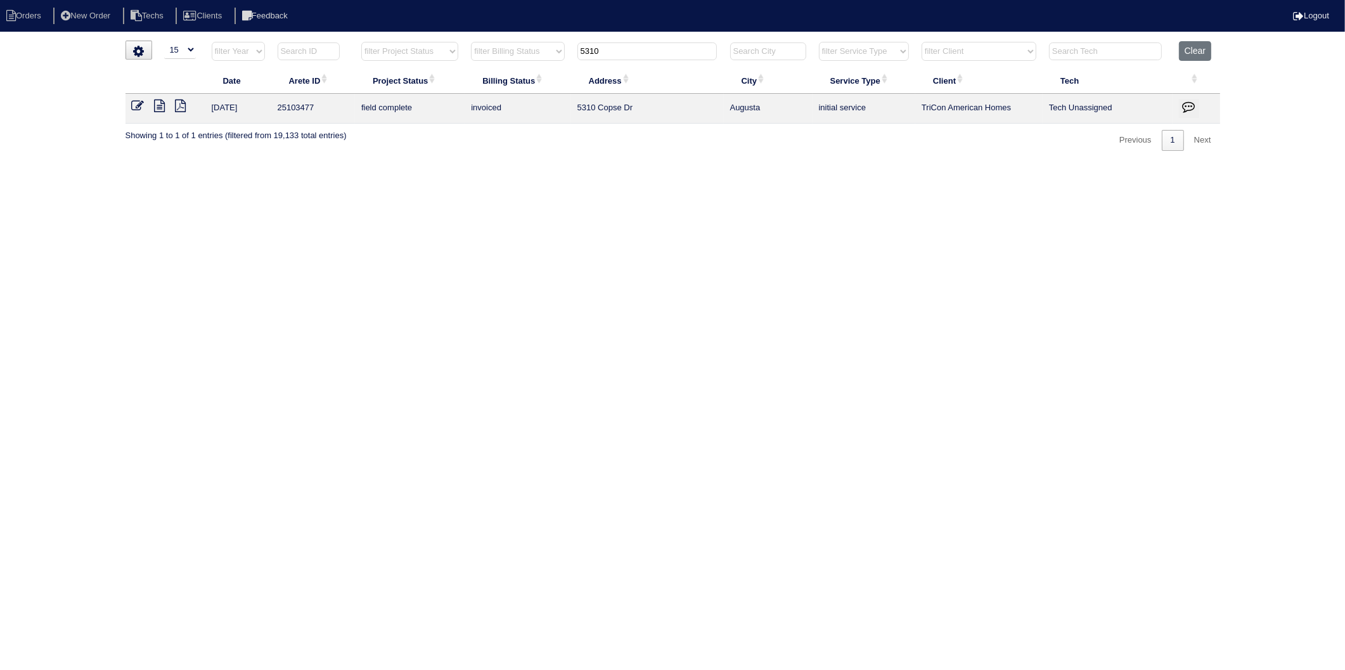
drag, startPoint x: 640, startPoint y: 52, endPoint x: 518, endPoint y: 74, distance: 124.4
click at [518, 74] on table "Date Arete ID Project Status Billing Status Address City Service Type Client Te…" at bounding box center [673, 82] width 1095 height 82
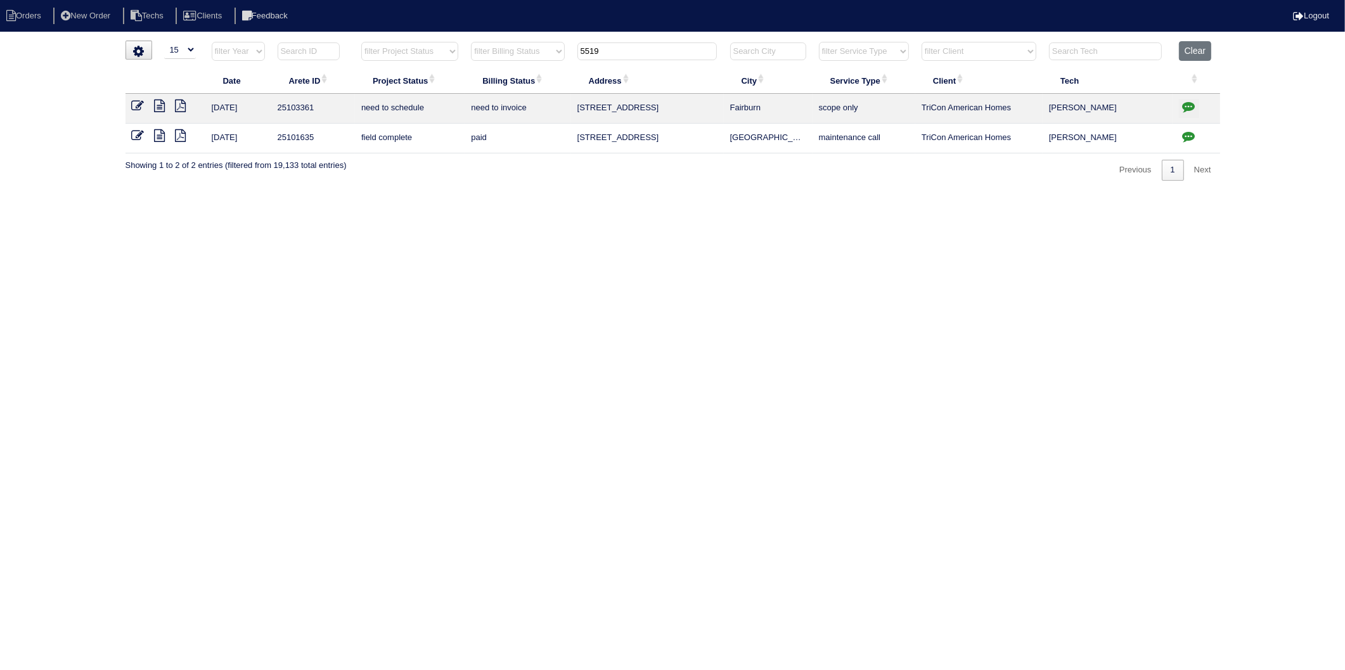
type input "5519"
click at [1191, 108] on icon "button" at bounding box center [1189, 106] width 13 height 13
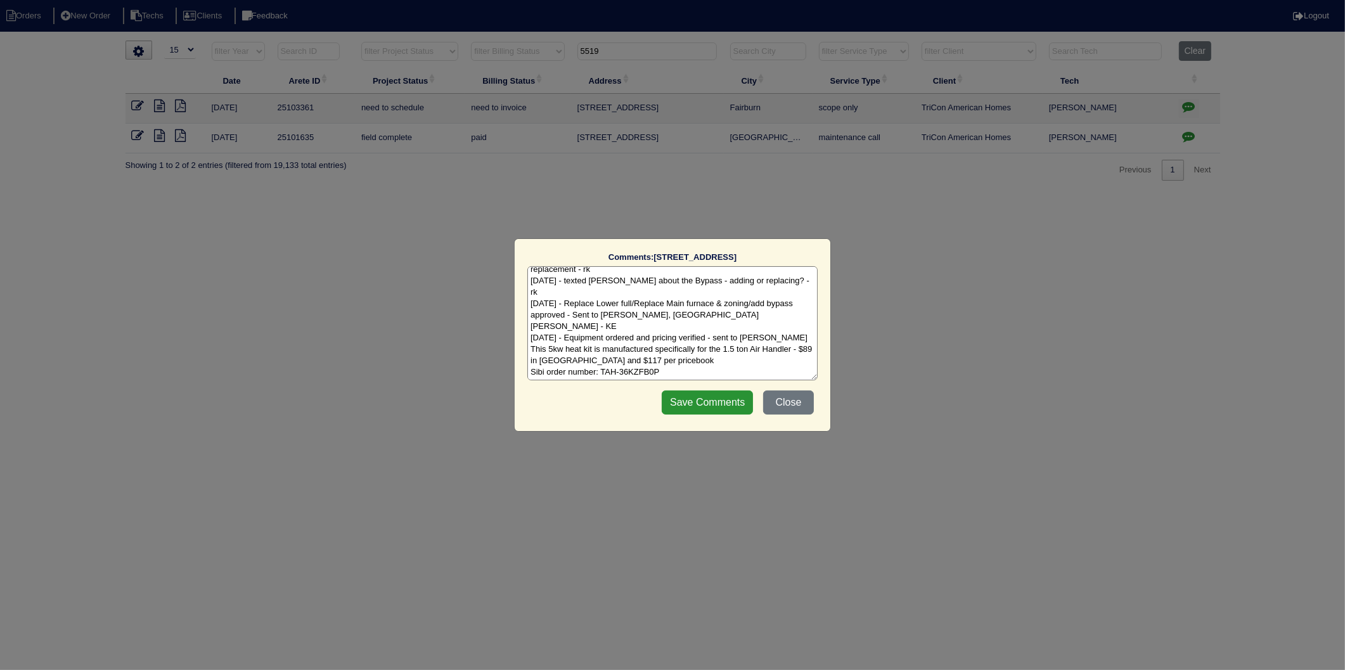
click at [723, 368] on textarea "[DATE] - reassigned to [PERSON_NAME] to scope for main level furnace replacemen…" at bounding box center [673, 323] width 290 height 114
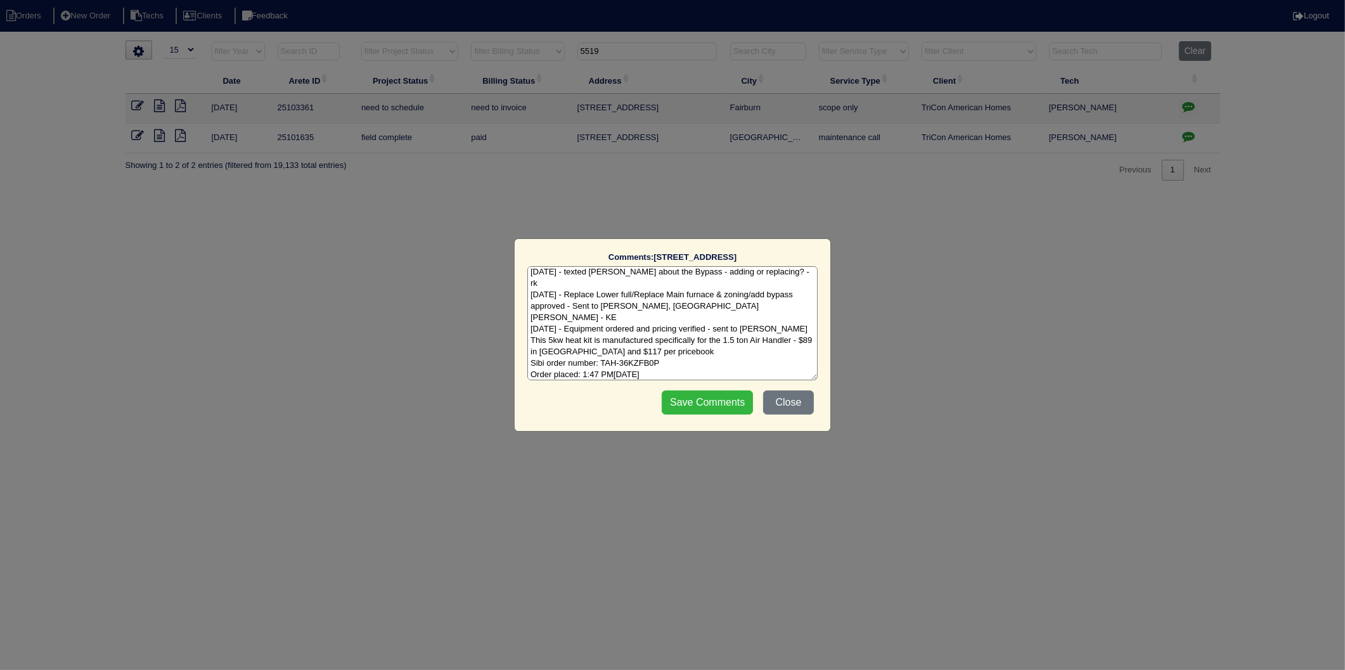
type textarea "[DATE] - reassigned to [PERSON_NAME] to scope for main level furnace replacemen…"
click at [725, 396] on input "Save Comments" at bounding box center [707, 403] width 91 height 24
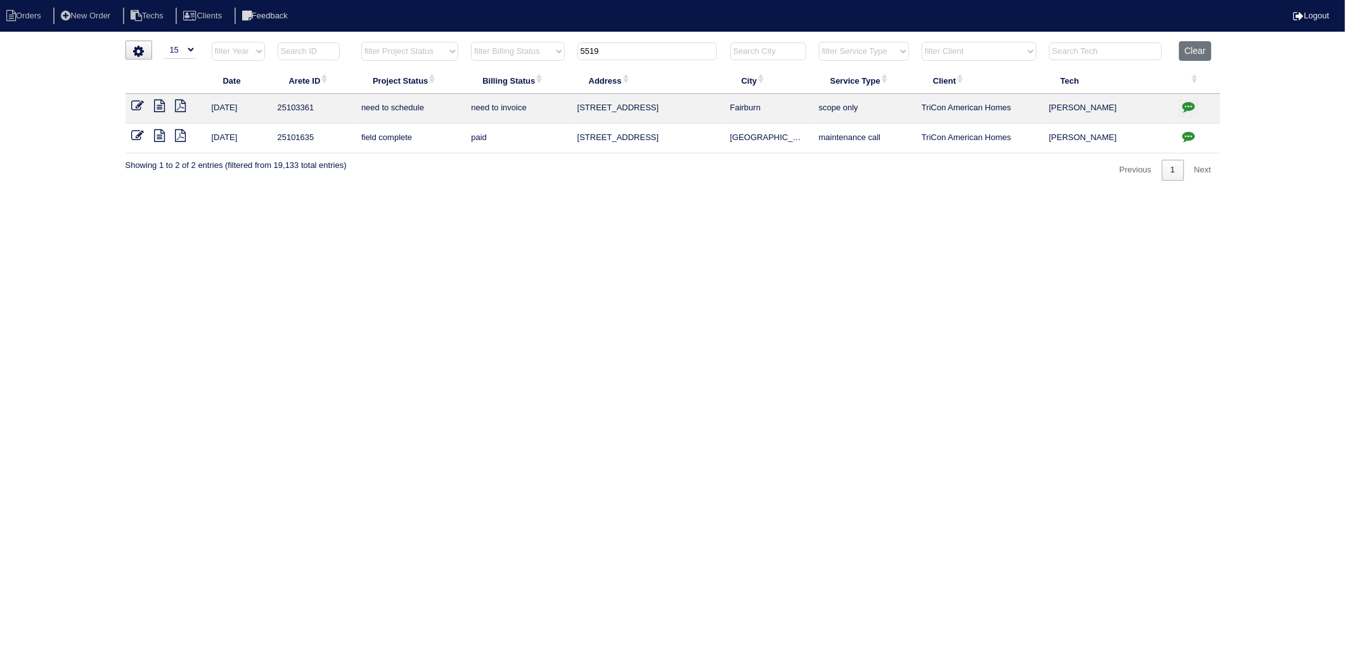
click at [136, 105] on icon at bounding box center [138, 106] width 13 height 13
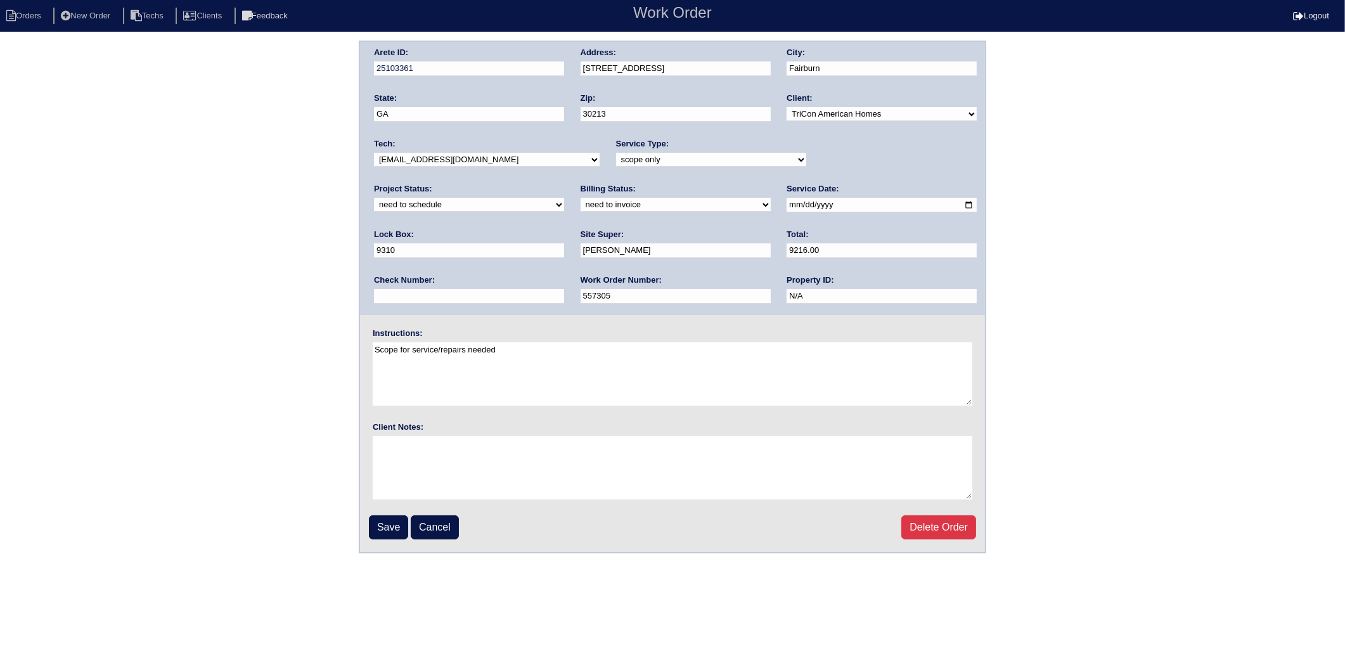
drag, startPoint x: 410, startPoint y: 204, endPoint x: 410, endPoint y: 211, distance: 7.0
click at [581, 204] on select "need to quote quoted need to invoice invoiced paid warranty purchase order need…" at bounding box center [676, 205] width 190 height 14
select select "invoiced"
click at [581, 198] on select "need to quote quoted need to invoice invoiced paid warranty purchase order need…" at bounding box center [676, 205] width 190 height 14
click at [564, 198] on select "new order assigned in progress field complete need to schedule admin review arc…" at bounding box center [469, 205] width 190 height 14
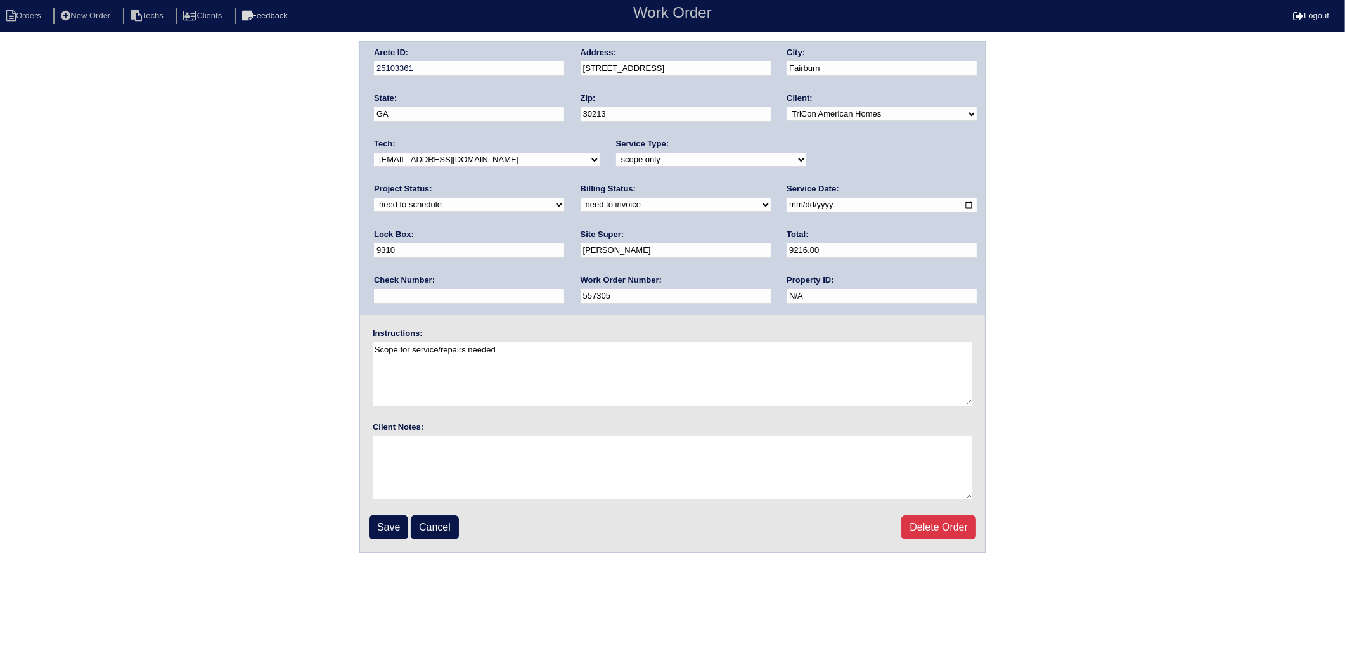
select select "completed"
click at [564, 198] on select "new order assigned in progress field complete need to schedule admin review arc…" at bounding box center [469, 205] width 190 height 14
click at [384, 524] on input "Save" at bounding box center [388, 527] width 39 height 24
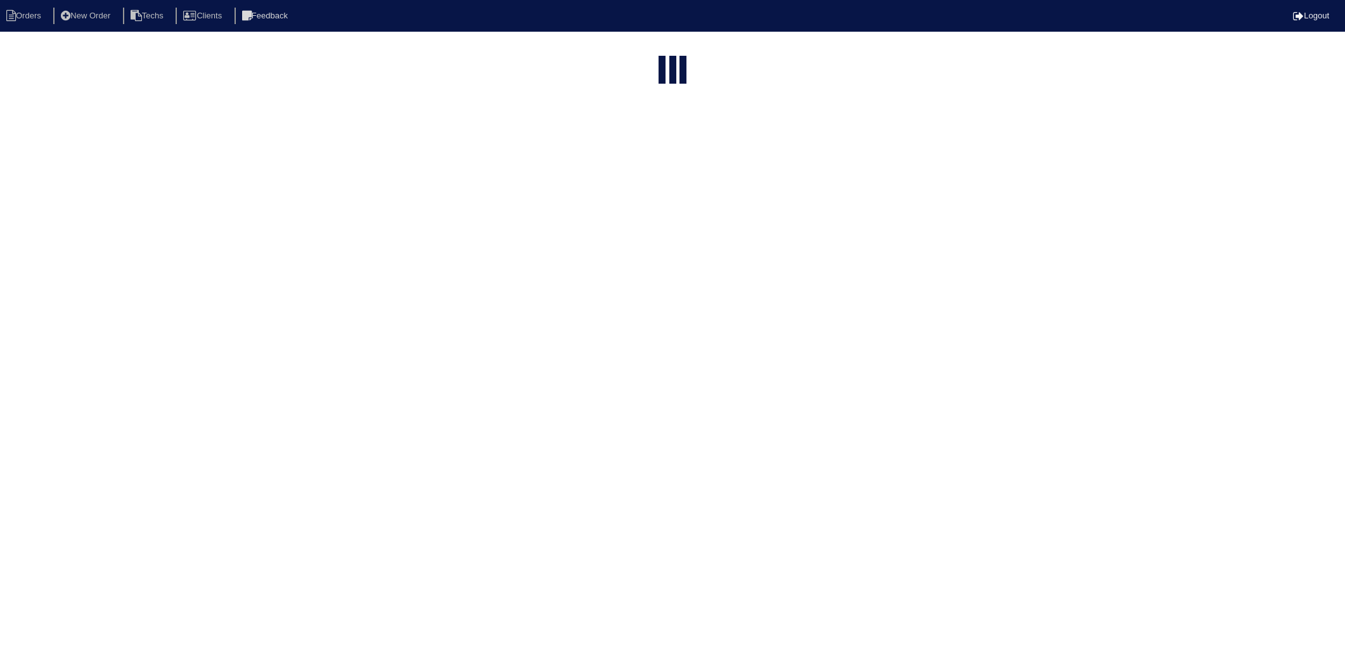
select select "15"
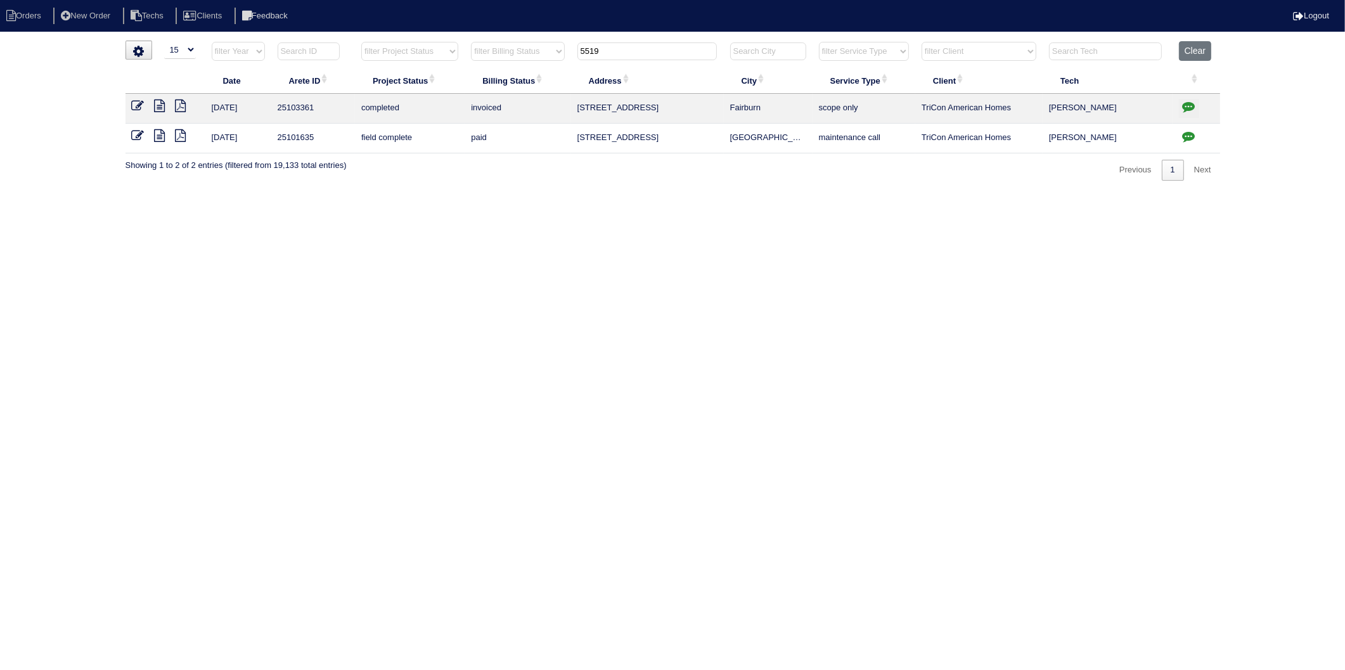
drag, startPoint x: 650, startPoint y: 49, endPoint x: 560, endPoint y: 77, distance: 93.5
click at [564, 60] on tr "filter Year -- Any Year -- 2025 2024 2023 2022 2021 2020 2019 filter Project St…" at bounding box center [673, 54] width 1095 height 26
drag, startPoint x: 616, startPoint y: 48, endPoint x: 531, endPoint y: 60, distance: 85.8
click at [531, 60] on tr "filter Year -- Any Year -- 2025 2024 2023 2022 2021 2020 2019 filter Project St…" at bounding box center [673, 54] width 1095 height 26
type input "2015"
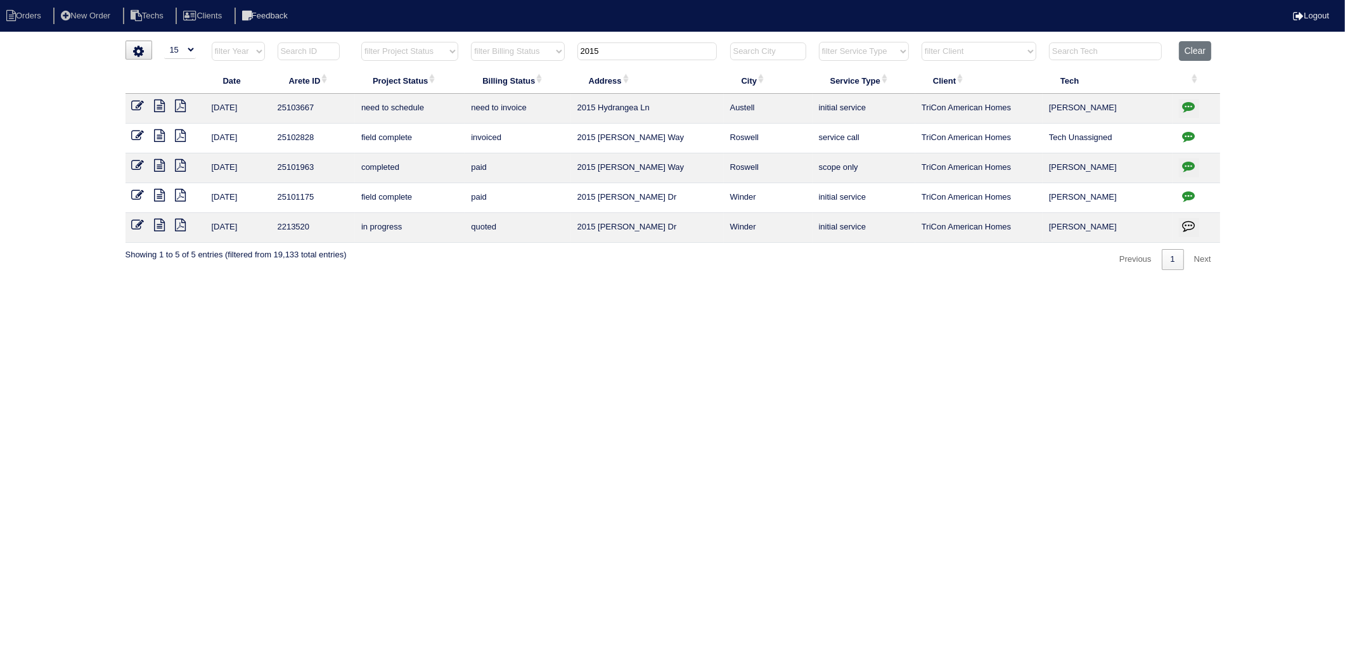
click at [1175, 110] on td at bounding box center [1197, 109] width 48 height 30
click at [1184, 108] on icon "button" at bounding box center [1189, 106] width 13 height 13
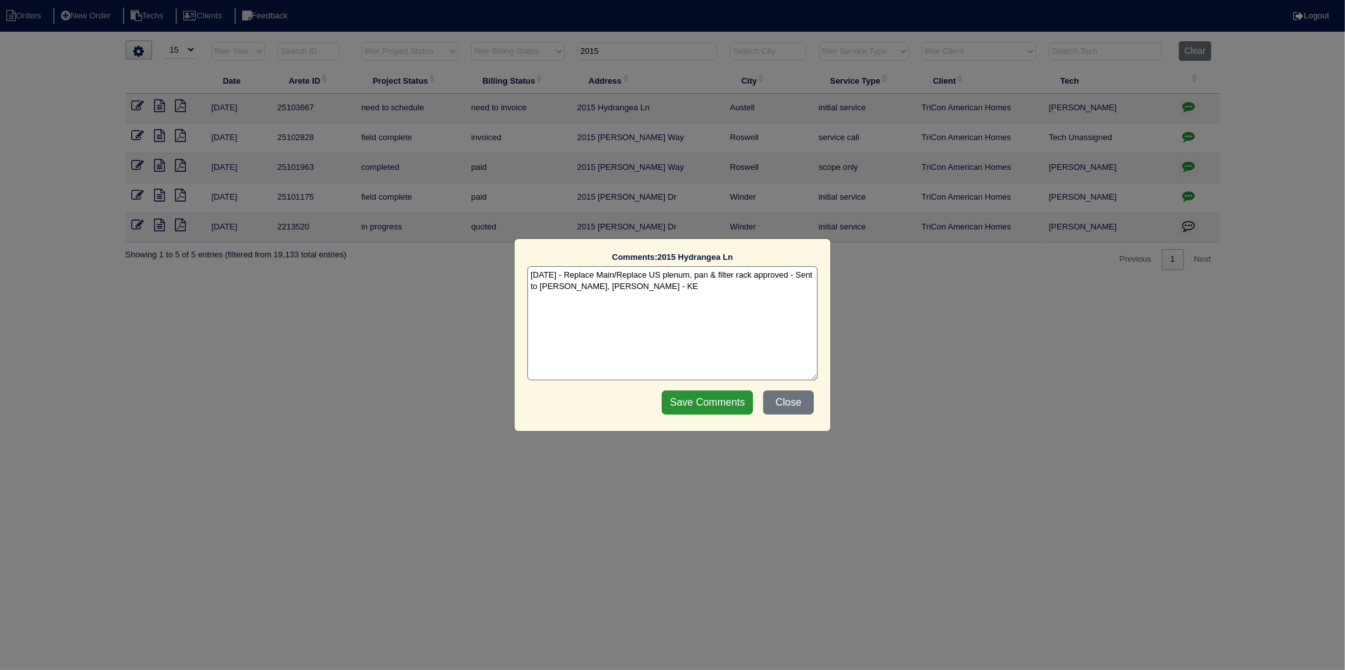
click at [686, 292] on textarea "10/7/25 - Replace Main/Replace US plenum, pan & filter rack approved - Sent to …" at bounding box center [673, 323] width 290 height 114
type textarea "10/7/25 - Replace Main/Replace US plenum, pan & filter rack approved - Sent to …"
click at [700, 400] on input "Save Comments" at bounding box center [707, 403] width 91 height 24
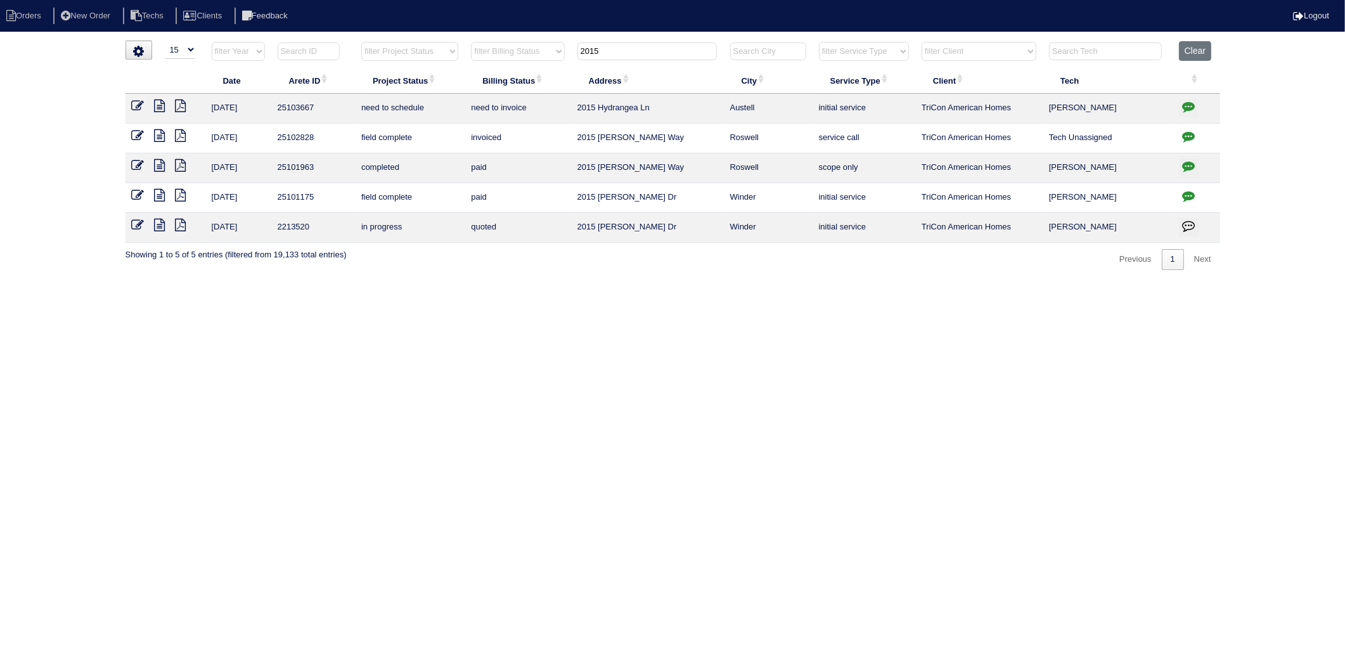
click at [150, 106] on link at bounding box center [143, 108] width 23 height 10
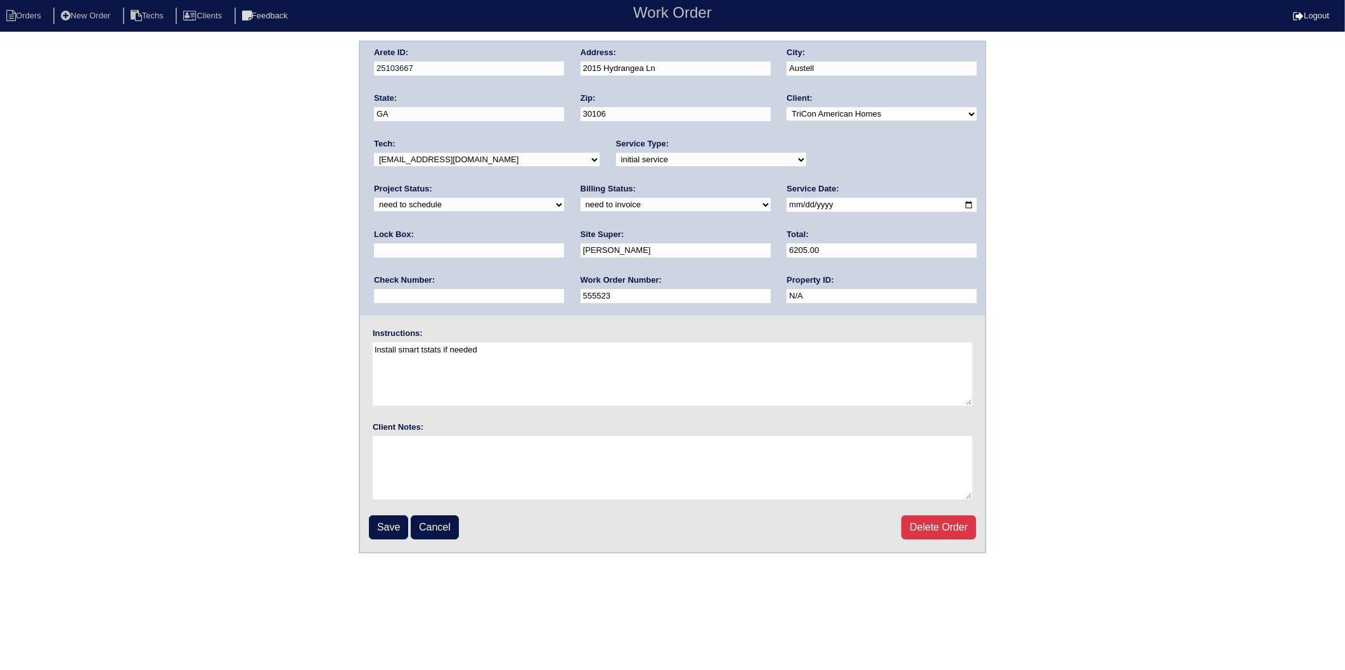
click at [564, 198] on select "new order assigned in progress field complete need to schedule admin review arc…" at bounding box center [469, 205] width 190 height 14
select select "completed"
click at [564, 198] on select "new order assigned in progress field complete need to schedule admin review arc…" at bounding box center [469, 205] width 190 height 14
drag, startPoint x: 387, startPoint y: 204, endPoint x: 391, endPoint y: 211, distance: 8.2
click at [581, 203] on select "need to quote quoted need to invoice invoiced paid warranty purchase order need…" at bounding box center [676, 205] width 190 height 14
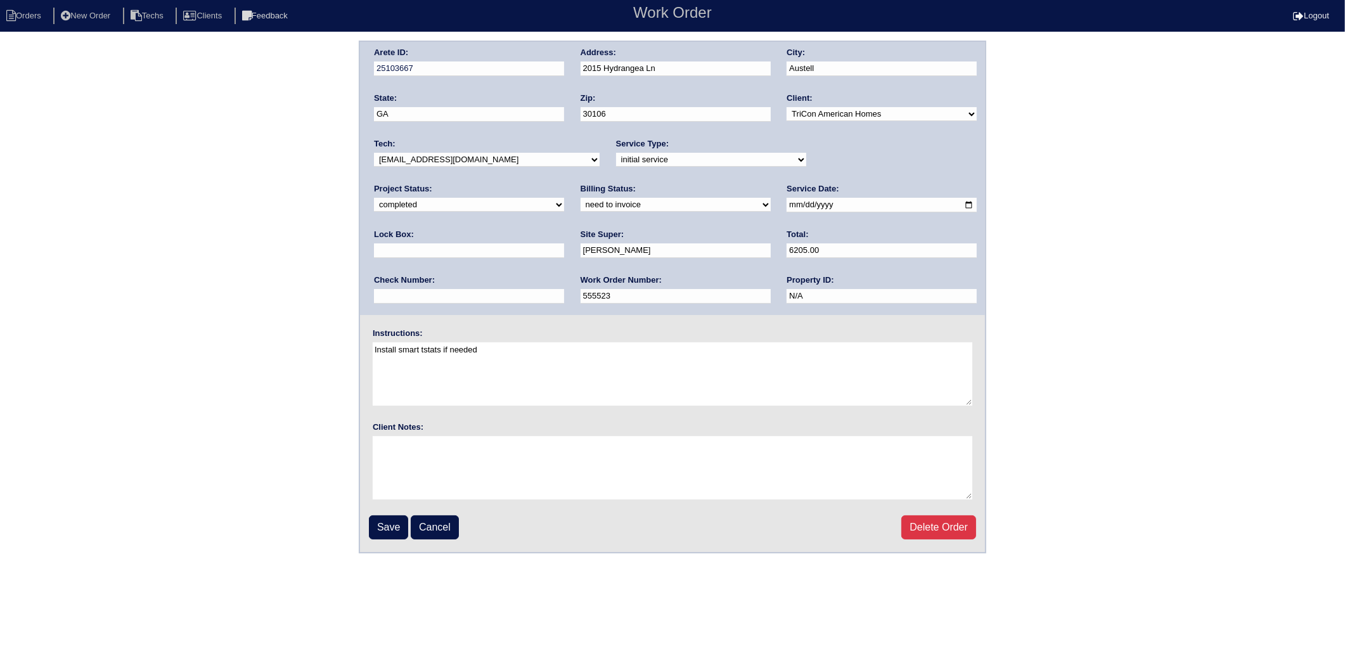
select select "invoiced"
click at [581, 198] on select "need to quote quoted need to invoice invoiced paid warranty purchase order need…" at bounding box center [676, 205] width 190 height 14
click at [393, 520] on input "Save" at bounding box center [388, 527] width 39 height 24
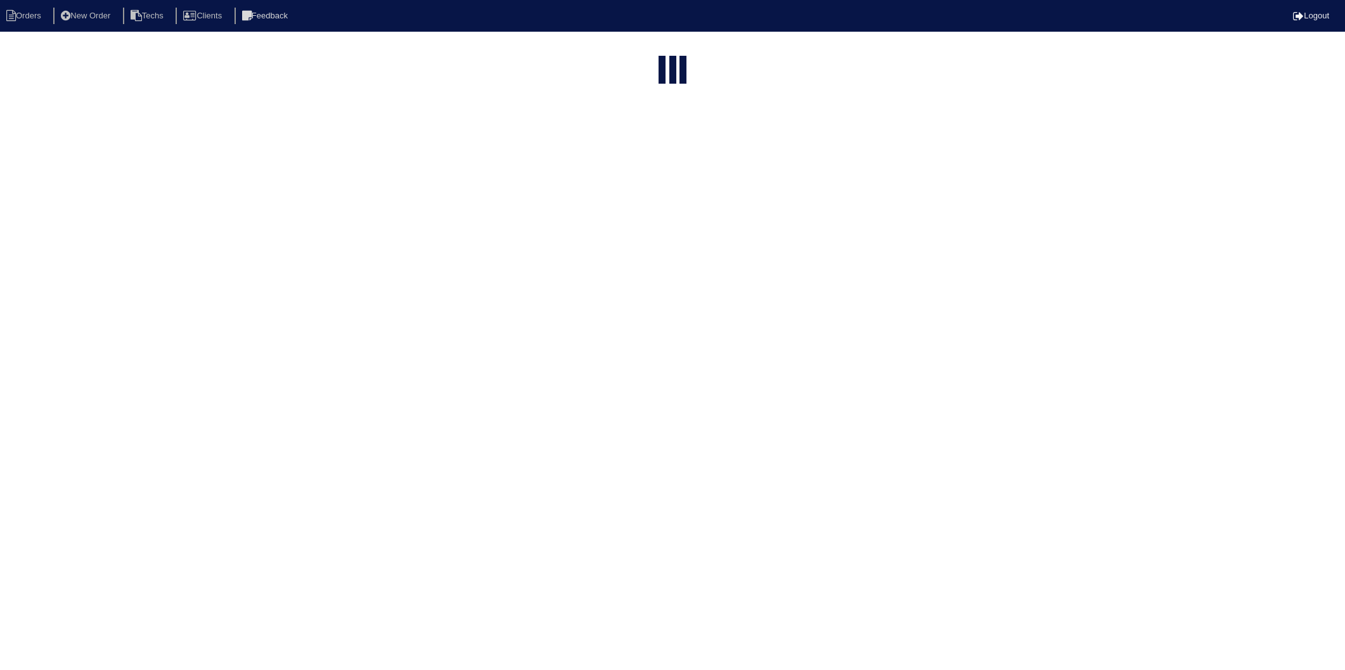
select select "15"
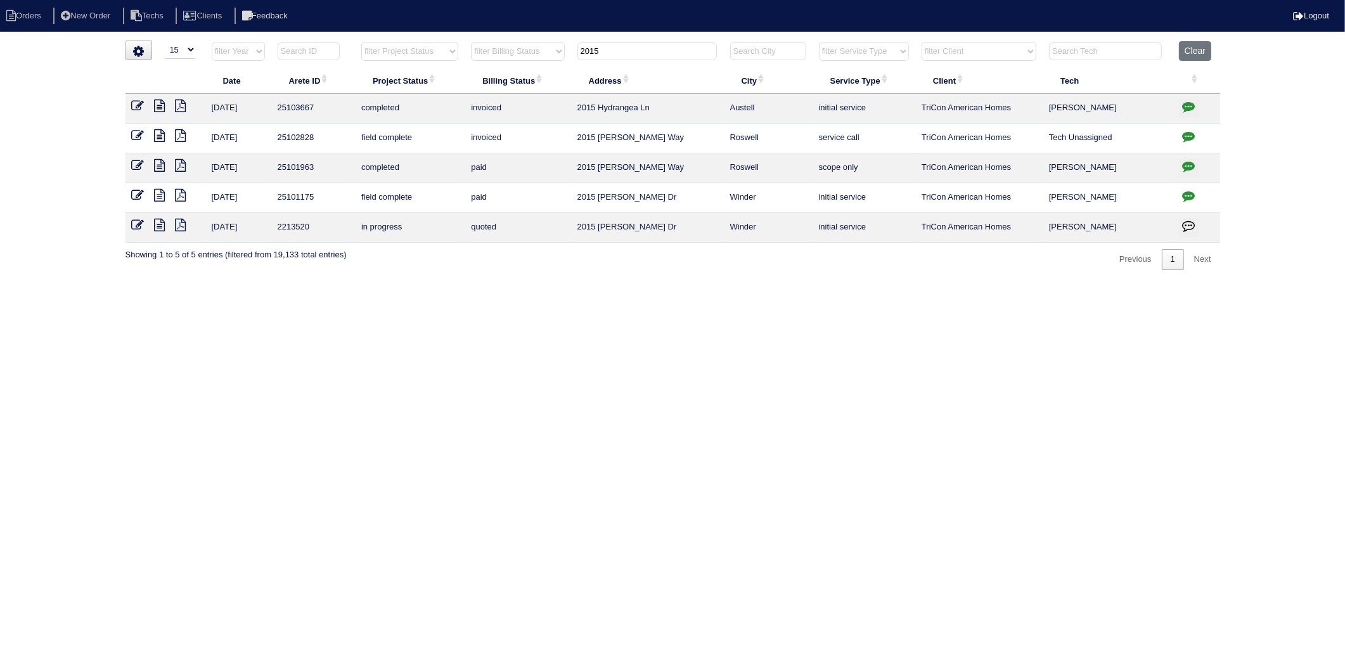
drag, startPoint x: 616, startPoint y: 49, endPoint x: 550, endPoint y: 61, distance: 66.4
click at [550, 61] on tr "filter Year -- Any Year -- 2025 2024 2023 2022 2021 2020 2019 filter Project St…" at bounding box center [673, 54] width 1095 height 26
type input "216"
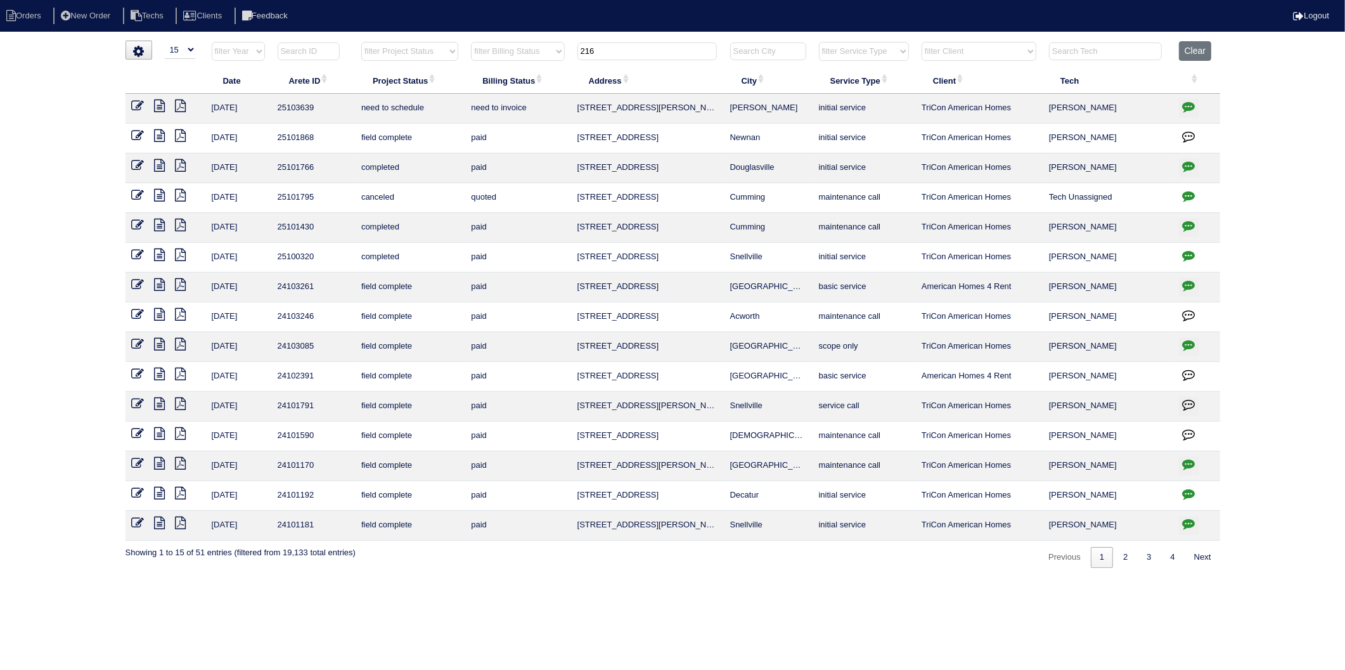
click at [136, 106] on icon at bounding box center [138, 106] width 13 height 13
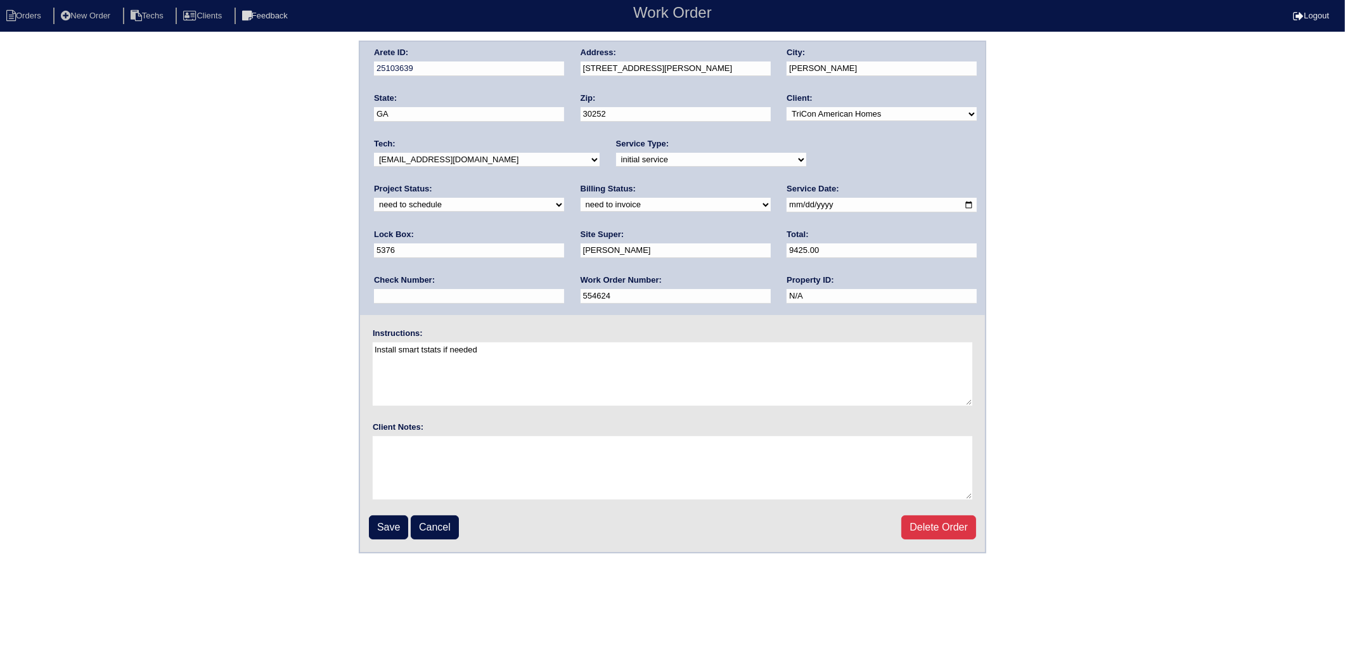
click at [564, 198] on select "new order assigned in progress field complete need to schedule admin review arc…" at bounding box center [469, 205] width 190 height 14
select select "completed"
click at [564, 198] on select "new order assigned in progress field complete need to schedule admin review arc…" at bounding box center [469, 205] width 190 height 14
click at [581, 204] on select "need to quote quoted need to invoice invoiced paid warranty purchase order need…" at bounding box center [676, 205] width 190 height 14
select select "invoiced"
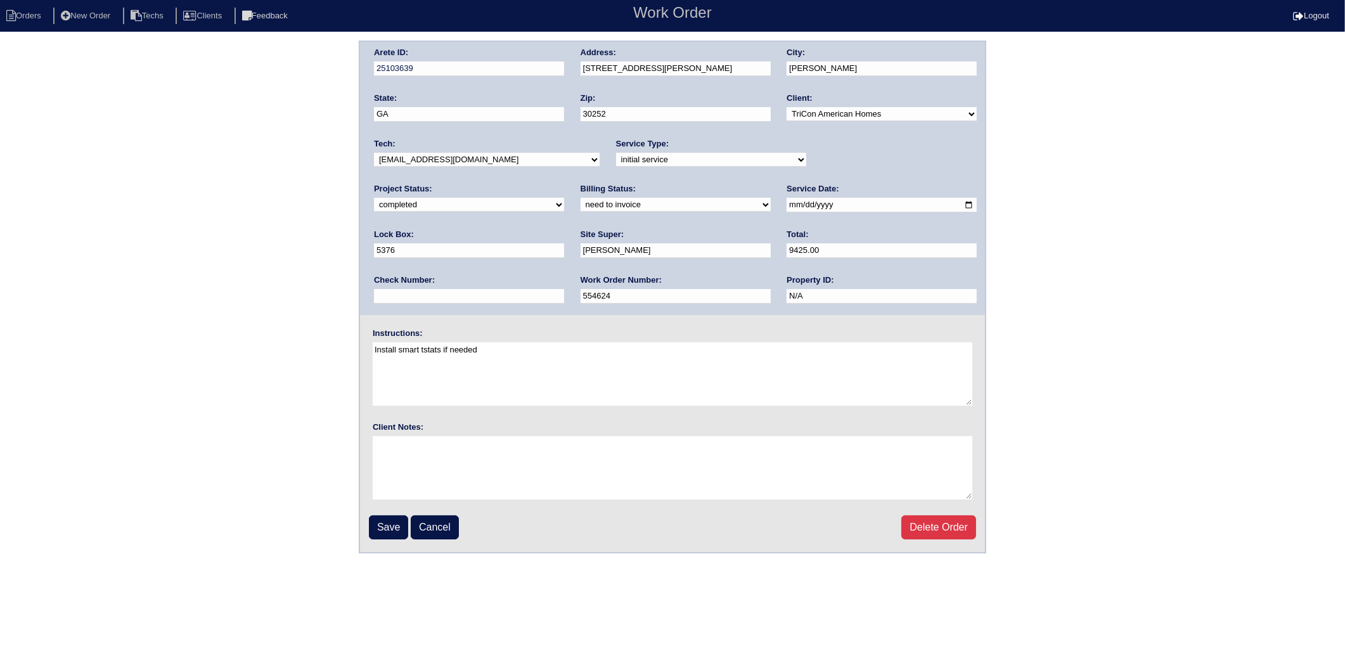
click at [581, 198] on select "need to quote quoted need to invoice invoiced paid warranty purchase order need…" at bounding box center [676, 205] width 190 height 14
click at [389, 522] on input "Save" at bounding box center [388, 527] width 39 height 24
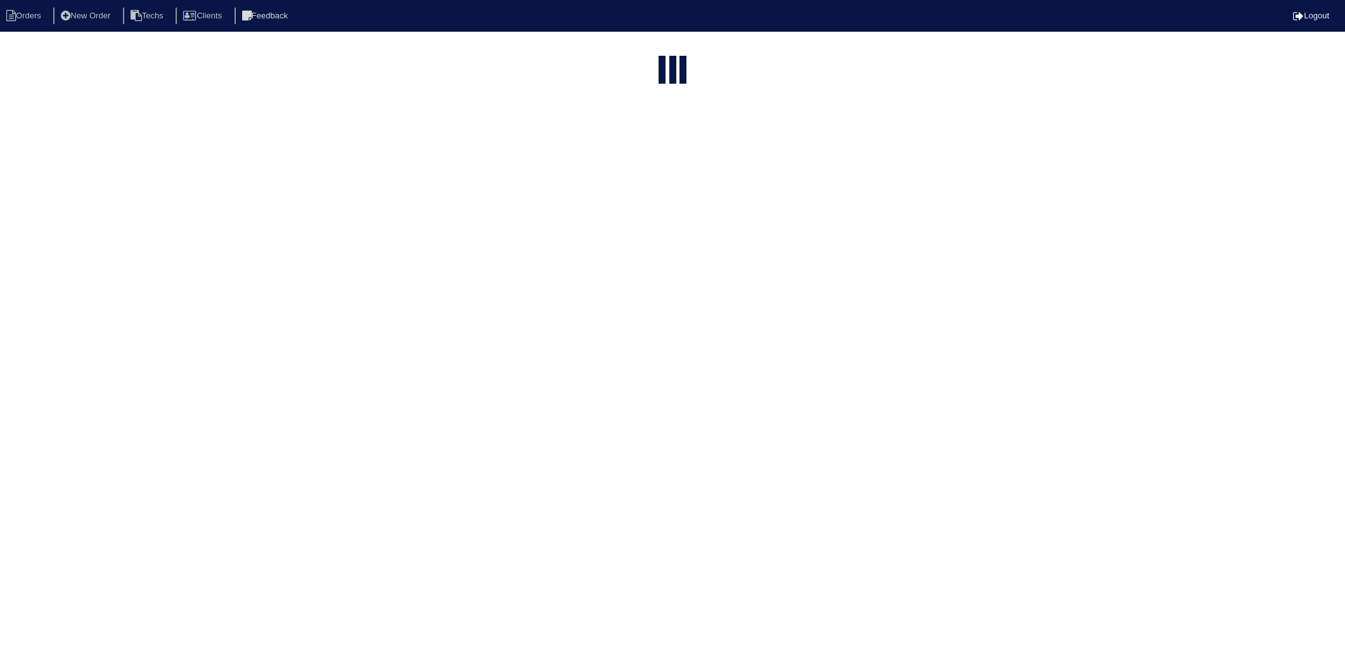
select select "15"
type input "216"
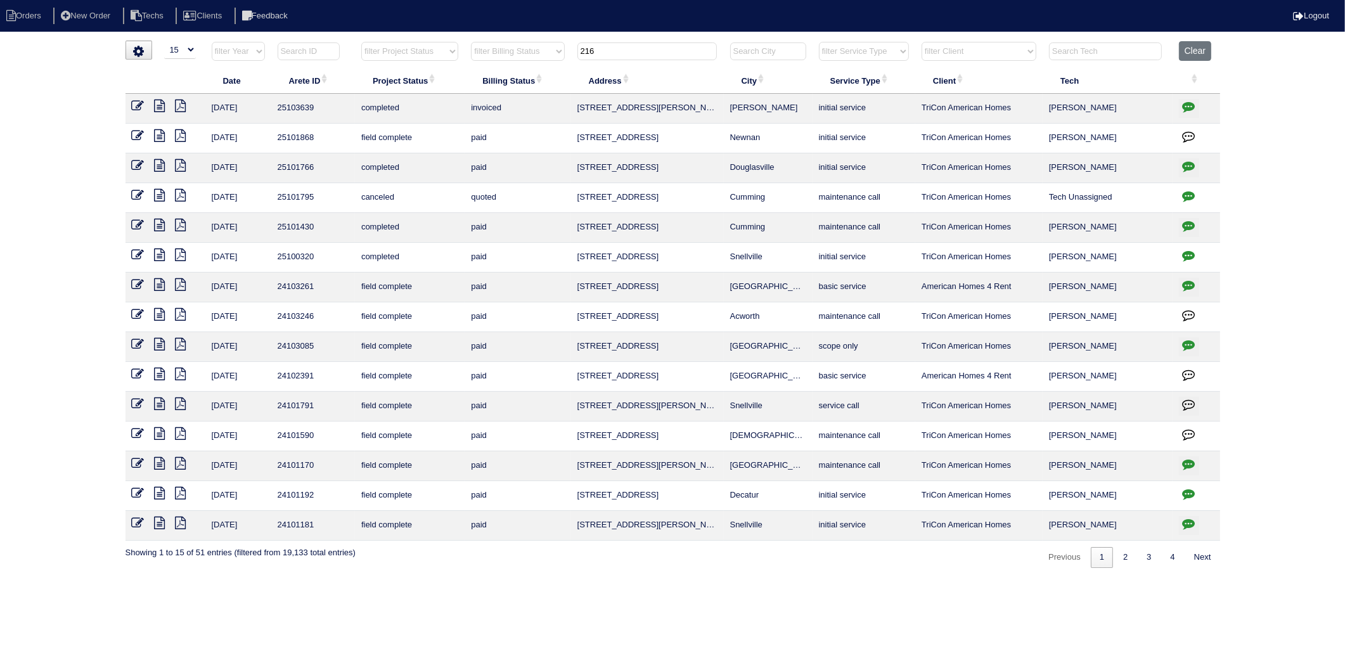
click at [1190, 103] on icon "button" at bounding box center [1189, 106] width 13 height 13
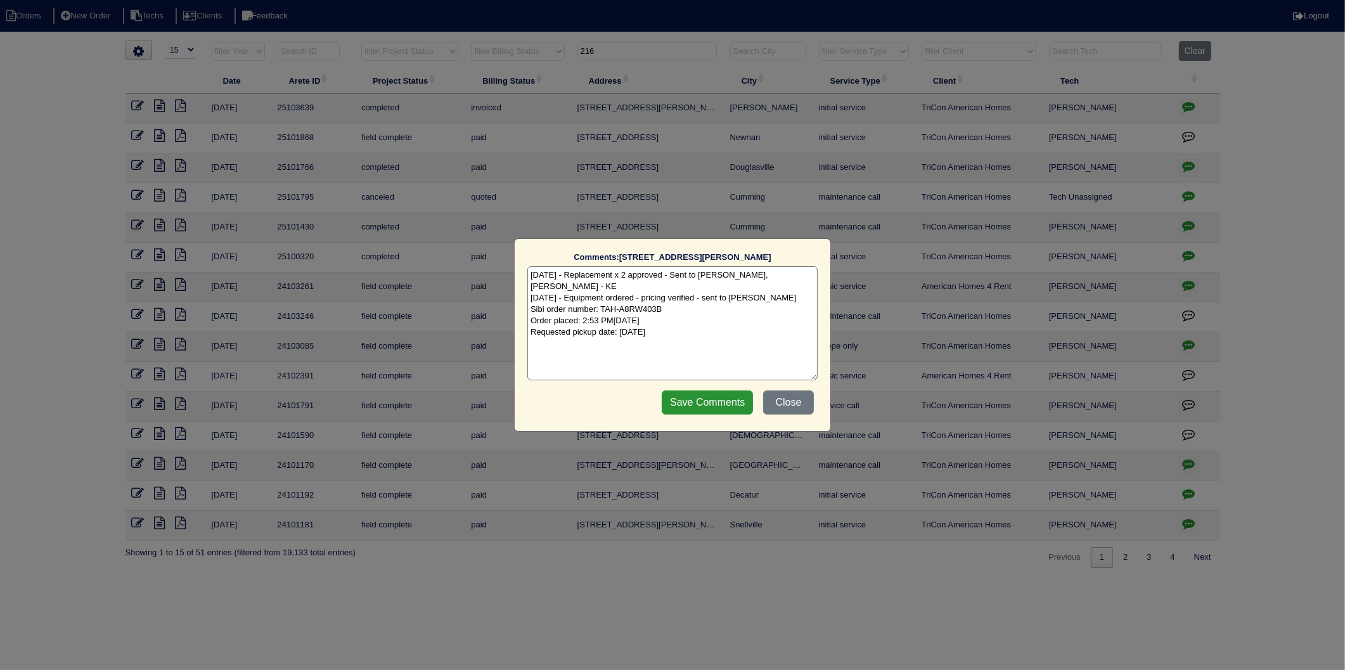
click at [702, 318] on textarea "[DATE] - Replacement x 2 approved - Sent to [PERSON_NAME], [PERSON_NAME] - KE […" at bounding box center [673, 323] width 290 height 114
type textarea "[DATE] - Replacement x 2 approved - Sent to [PERSON_NAME], [PERSON_NAME] - KE […"
click at [698, 406] on input "Save Comments" at bounding box center [707, 403] width 91 height 24
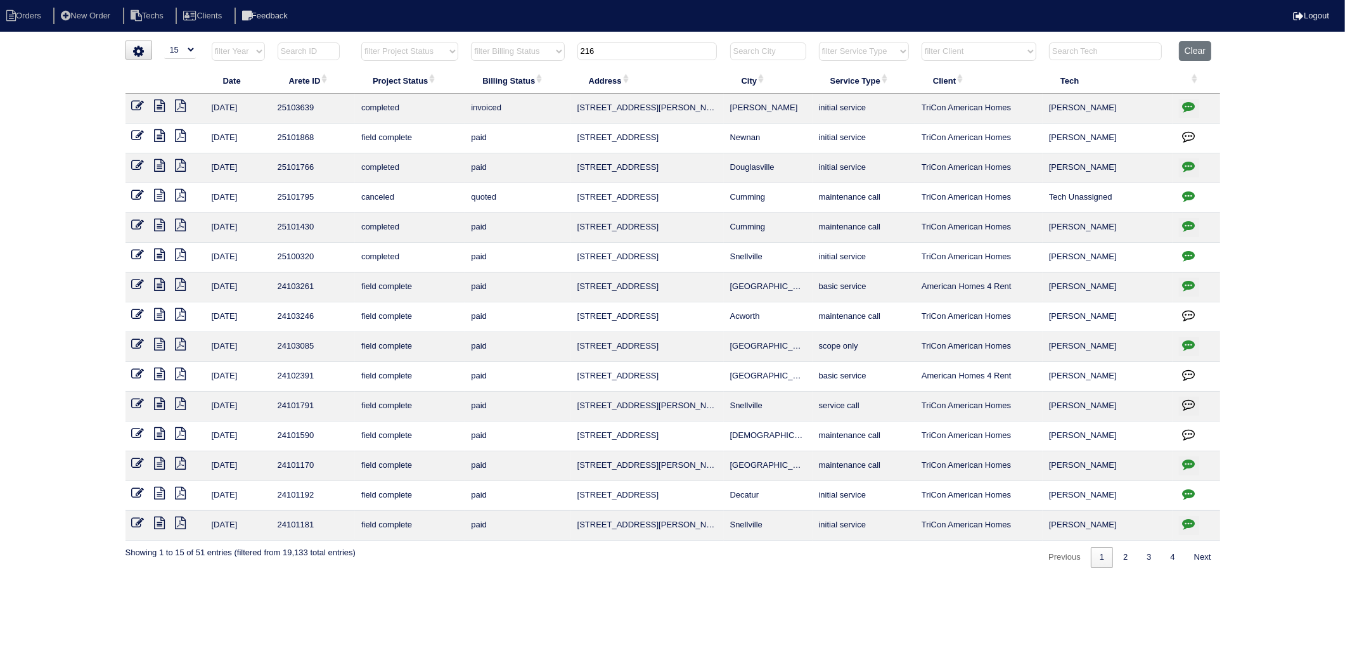
drag, startPoint x: 619, startPoint y: 49, endPoint x: 560, endPoint y: 66, distance: 61.8
click at [560, 66] on tr "filter Year -- Any Year -- 2025 2024 2023 2022 2021 2020 2019 filter Project St…" at bounding box center [673, 54] width 1095 height 26
type input "31"
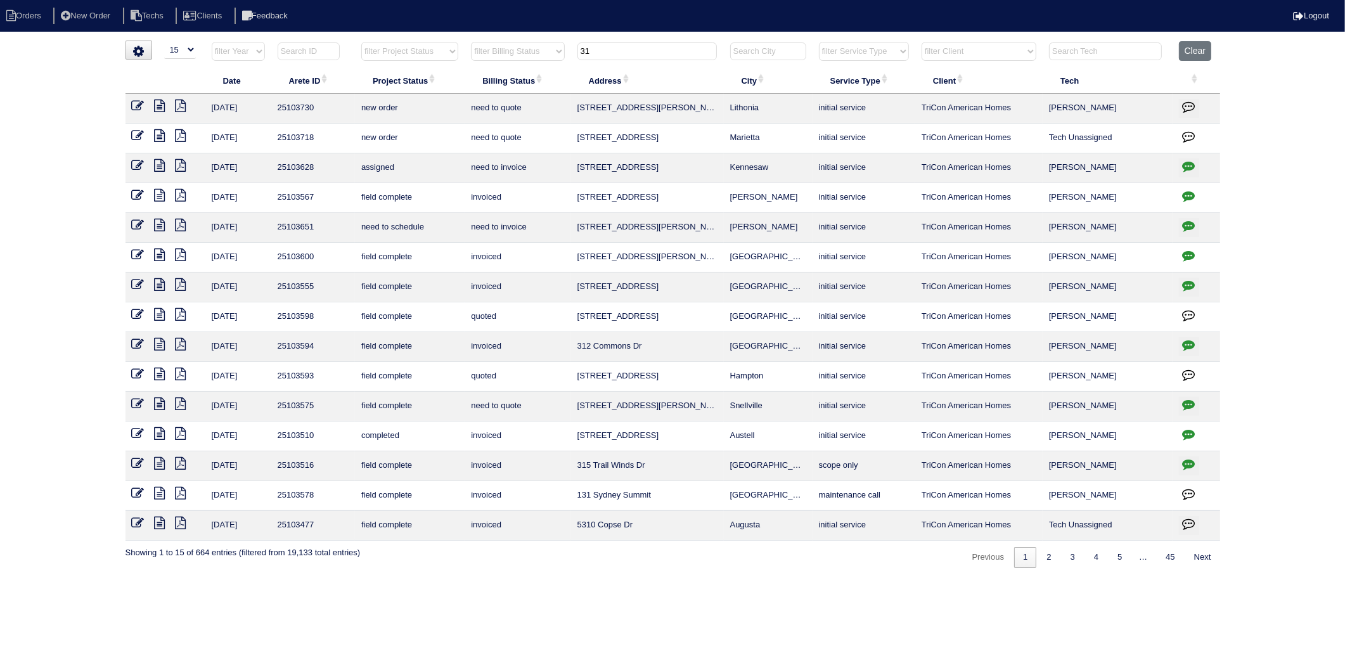
click at [1186, 223] on icon "button" at bounding box center [1189, 225] width 13 height 13
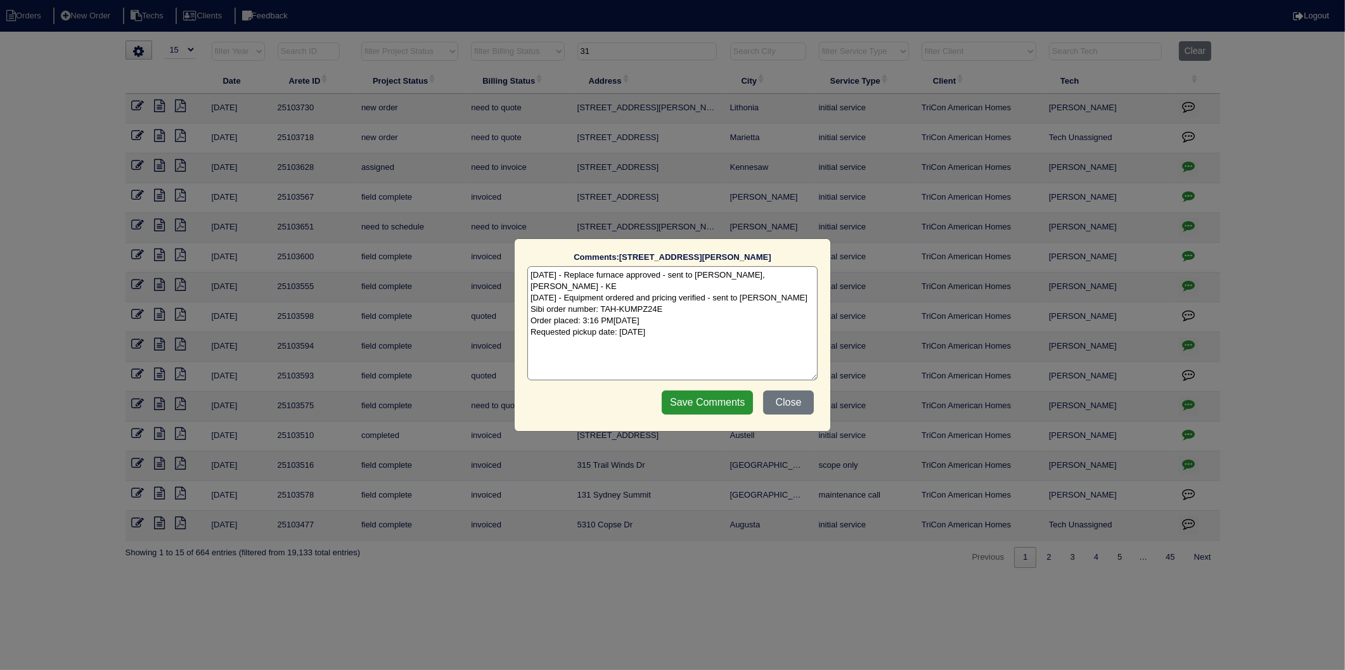
click at [706, 325] on textarea "10/6/25 - Replace furnace approved - sent to Dan, Payton, Reeca - KE 10/6/25 - …" at bounding box center [673, 323] width 290 height 114
type textarea "10/6/25 - Replace furnace approved - sent to Dan, Payton, Reeca - KE 10/6/25 - …"
click at [690, 401] on input "Save Comments" at bounding box center [707, 403] width 91 height 24
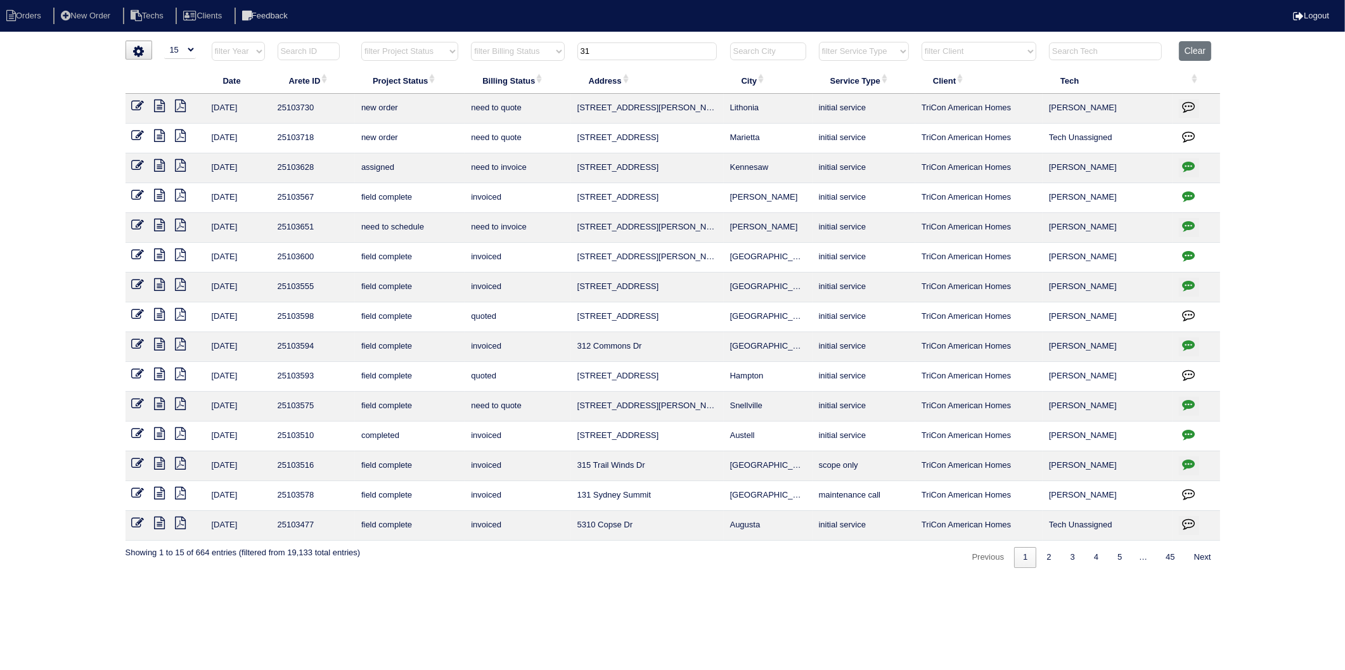
click at [134, 224] on icon at bounding box center [138, 225] width 13 height 13
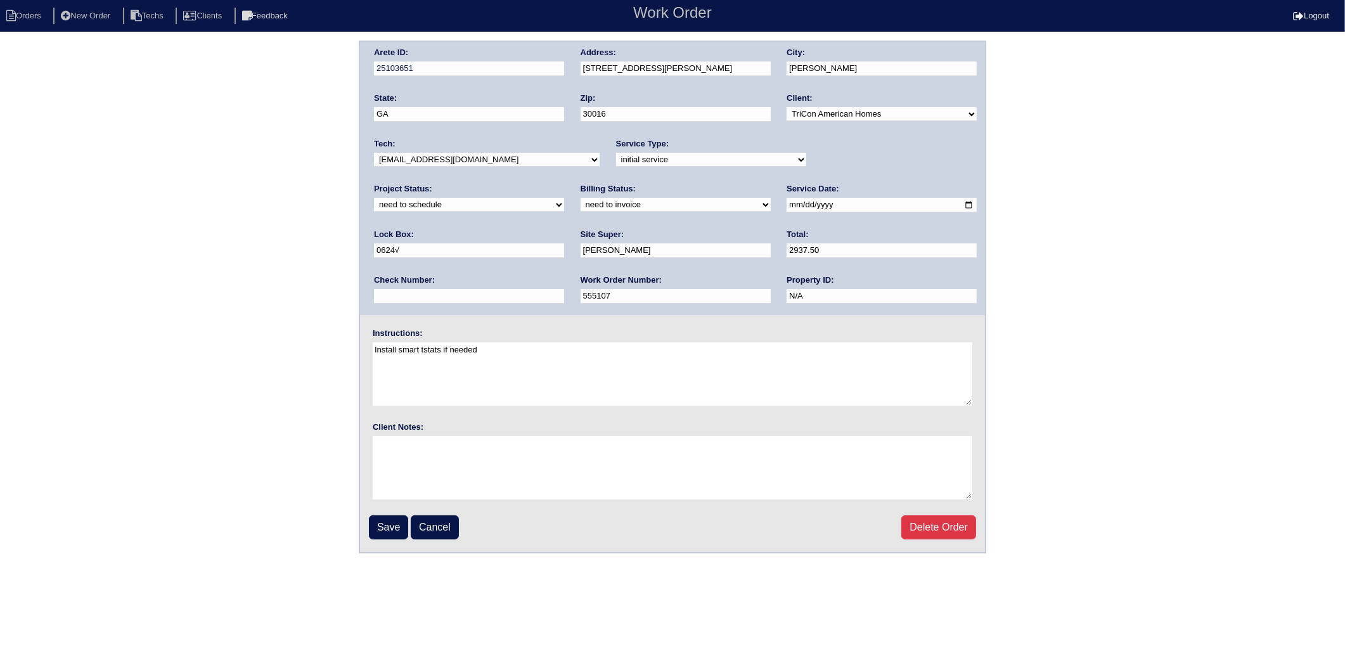
click at [564, 198] on select "new order assigned in progress field complete need to schedule admin review arc…" at bounding box center [469, 205] width 190 height 14
select select "completed"
click at [564, 198] on select "new order assigned in progress field complete need to schedule admin review arc…" at bounding box center [469, 205] width 190 height 14
click at [581, 210] on div "Billing Status: need to quote quoted need to invoice invoiced paid warranty pur…" at bounding box center [676, 200] width 190 height 35
click at [581, 203] on select "need to quote quoted need to invoice invoiced paid warranty purchase order need…" at bounding box center [676, 205] width 190 height 14
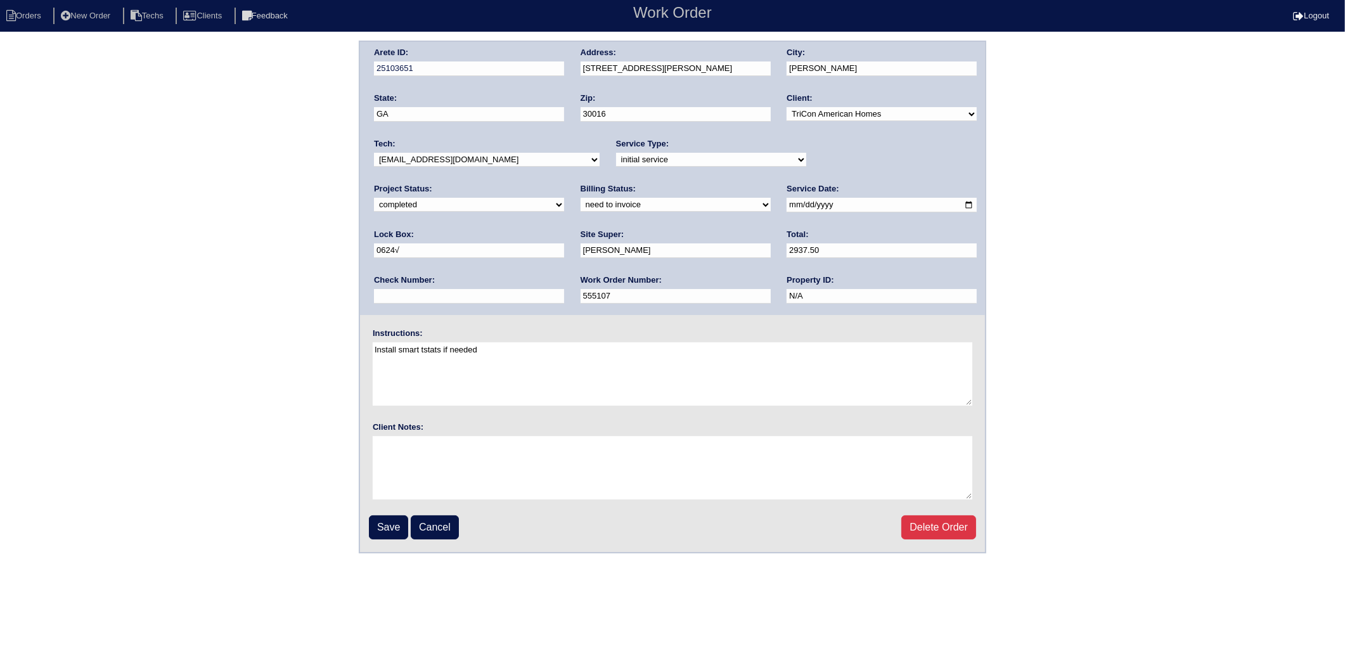
select select "invoiced"
click at [581, 198] on select "need to quote quoted need to invoice invoiced paid warranty purchase order need…" at bounding box center [676, 205] width 190 height 14
drag, startPoint x: 398, startPoint y: 520, endPoint x: 318, endPoint y: 505, distance: 81.2
click at [396, 518] on input "Save" at bounding box center [388, 527] width 39 height 24
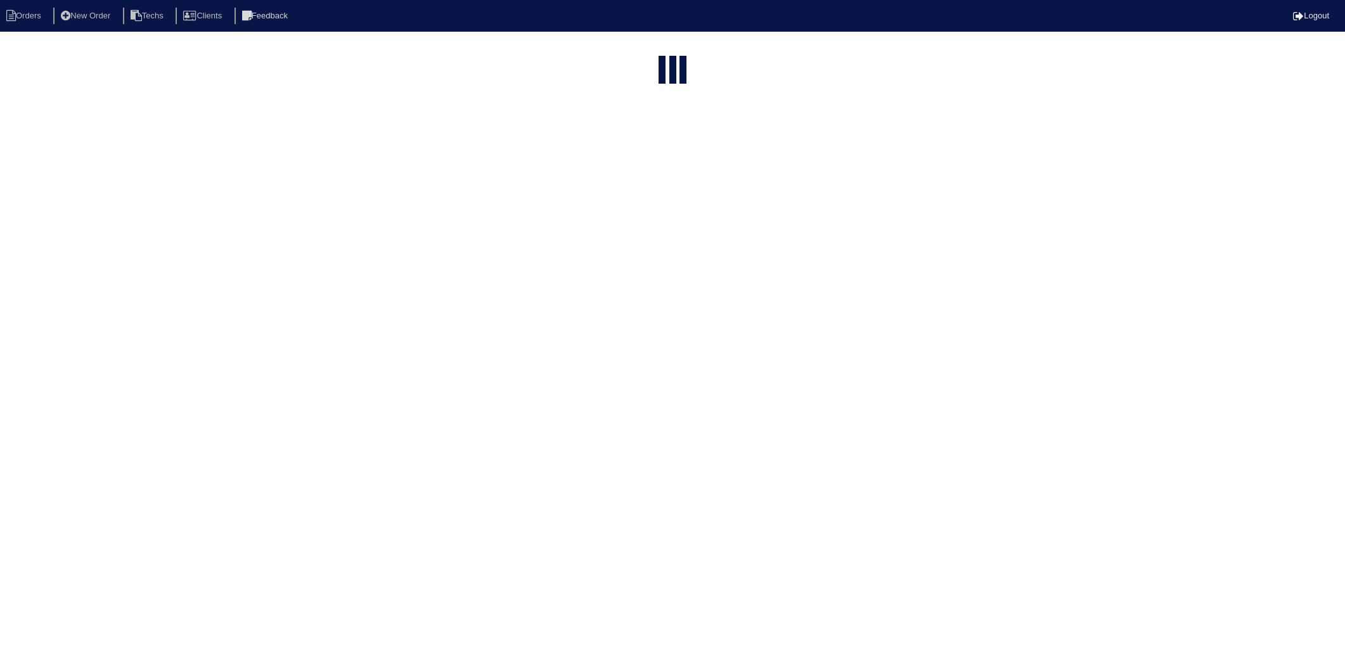
select select "15"
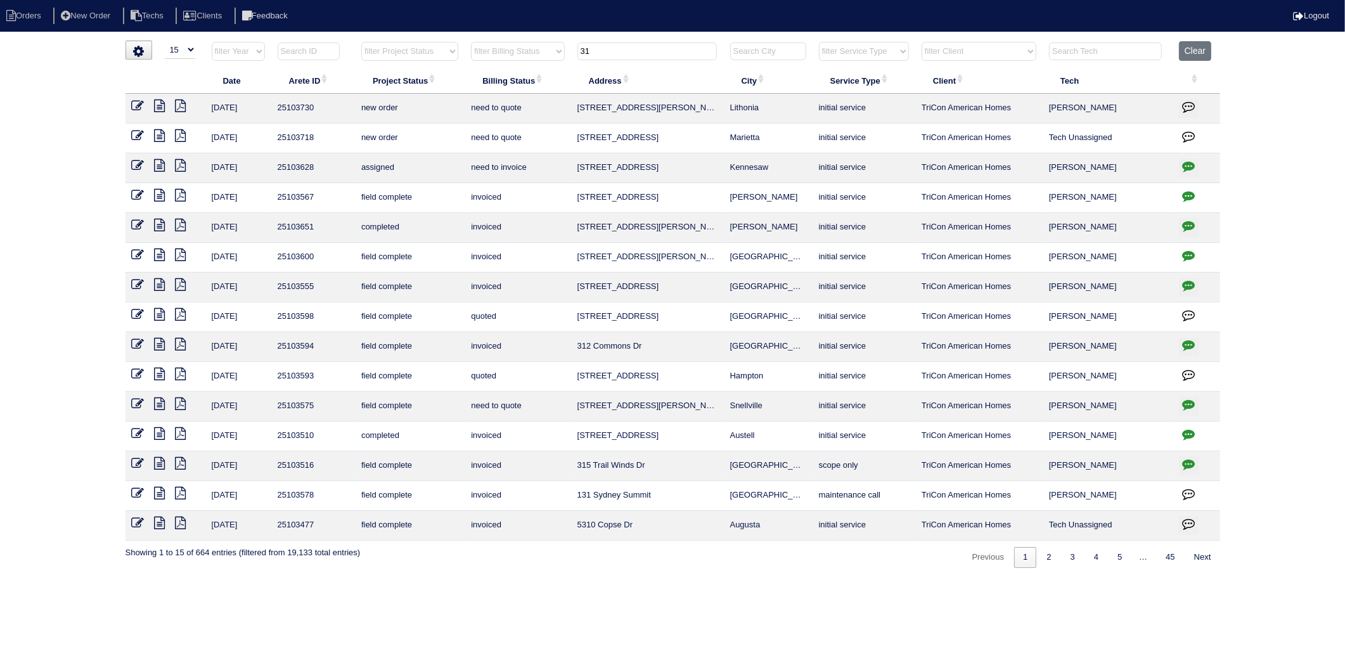
drag, startPoint x: 616, startPoint y: 48, endPoint x: 555, endPoint y: 64, distance: 62.3
click at [556, 63] on tr "filter Year -- Any Year -- 2025 2024 2023 2022 2021 2020 2019 filter Project St…" at bounding box center [673, 54] width 1095 height 26
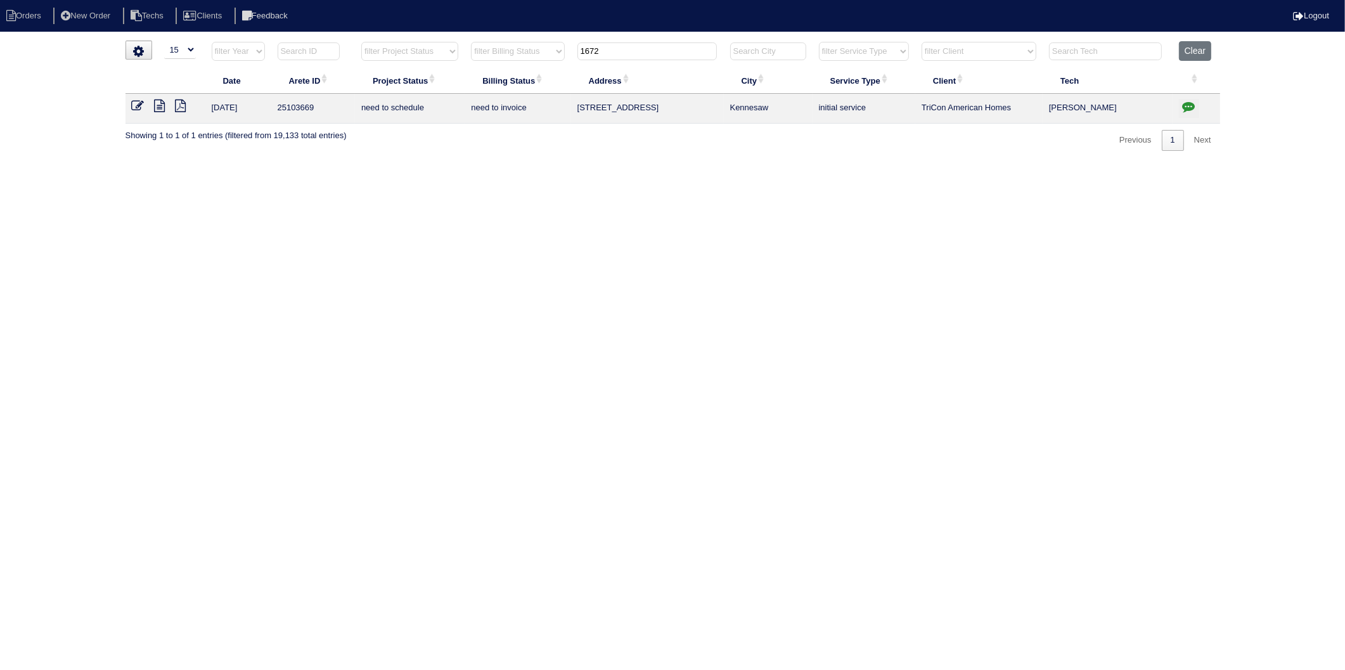
type input "1672"
click at [1192, 106] on icon "button" at bounding box center [1189, 106] width 13 height 13
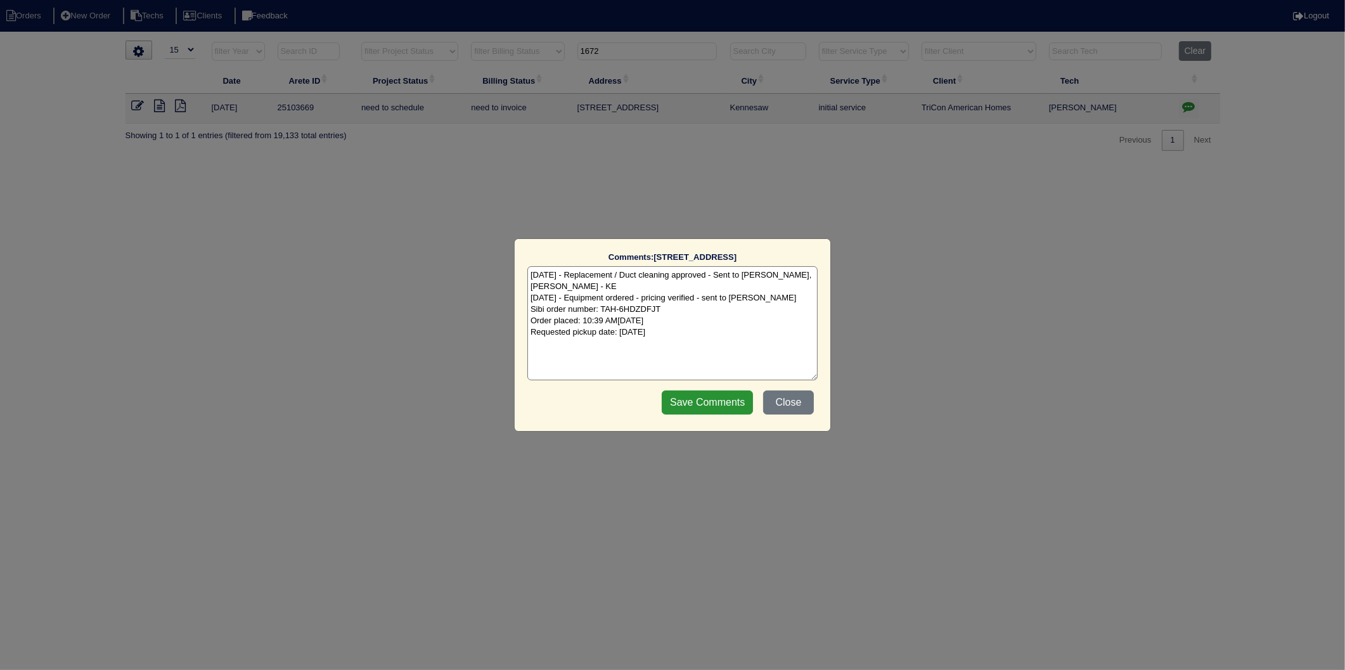
click at [740, 333] on textarea "[DATE] - Replacement / Duct cleaning approved - Sent to [PERSON_NAME], [PERSON_…" at bounding box center [673, 323] width 290 height 114
type textarea "[DATE] - Replacement / Duct cleaning approved - Sent to [PERSON_NAME], [PERSON_…"
click at [712, 406] on input "Save Comments" at bounding box center [707, 403] width 91 height 24
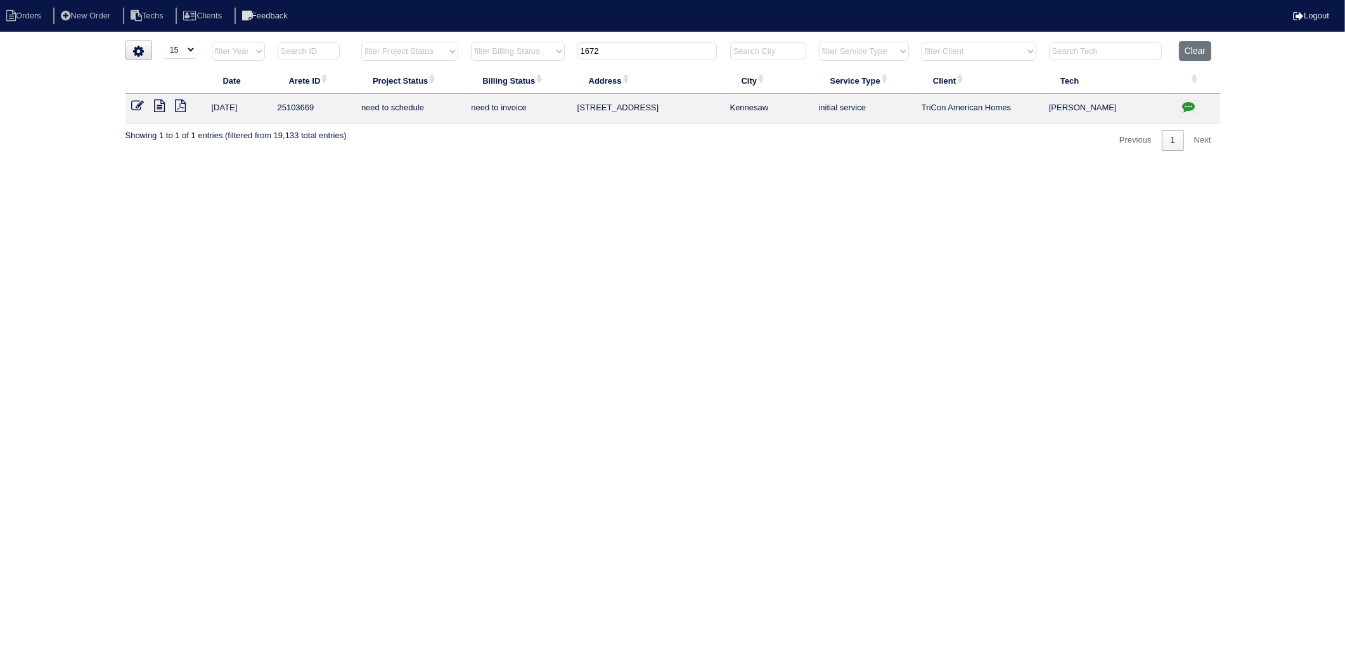
click at [138, 110] on icon at bounding box center [138, 106] width 13 height 13
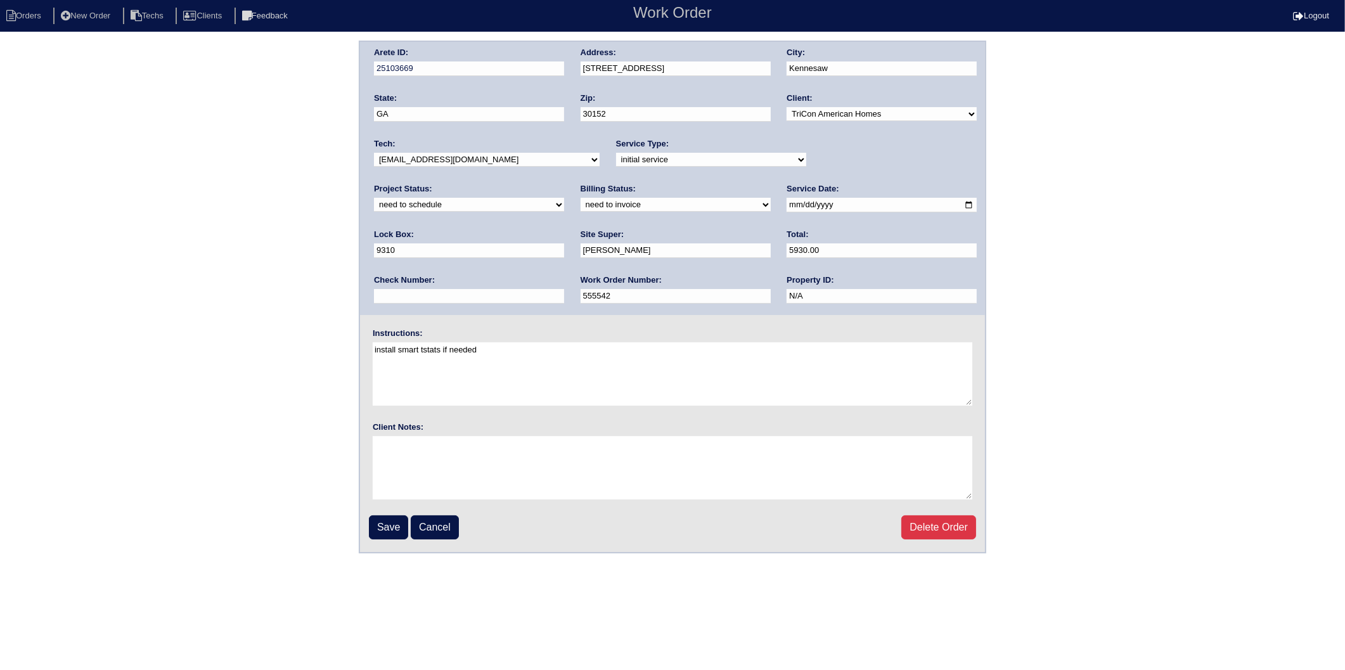
click at [564, 198] on select "new order assigned in progress field complete need to schedule admin review arc…" at bounding box center [469, 205] width 190 height 14
select select "completed"
click at [564, 198] on select "new order assigned in progress field complete need to schedule admin review arc…" at bounding box center [469, 205] width 190 height 14
click at [581, 205] on select "need to quote quoted need to invoice invoiced paid warranty purchase order need…" at bounding box center [676, 205] width 190 height 14
select select "invoiced"
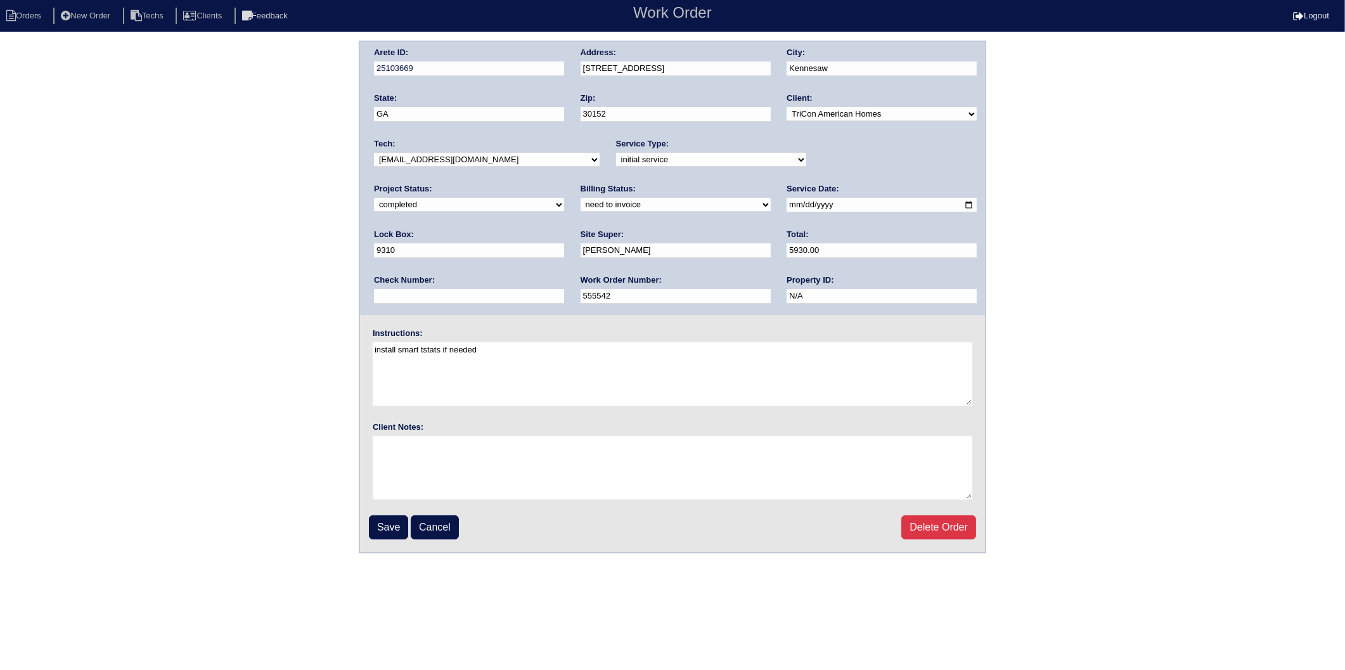
click at [581, 198] on select "need to quote quoted need to invoice invoiced paid warranty purchase order need…" at bounding box center [676, 205] width 190 height 14
click at [388, 519] on input "Save" at bounding box center [388, 527] width 39 height 24
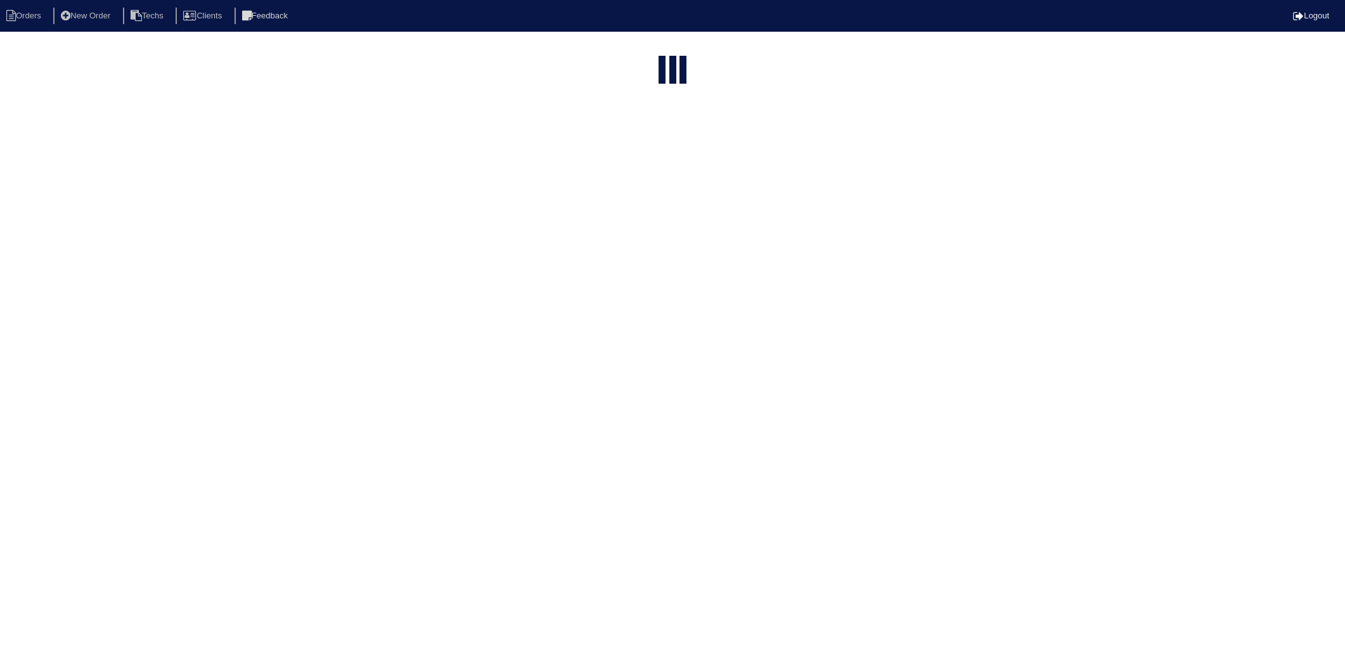
select select "15"
